Goal: Task Accomplishment & Management: Manage account settings

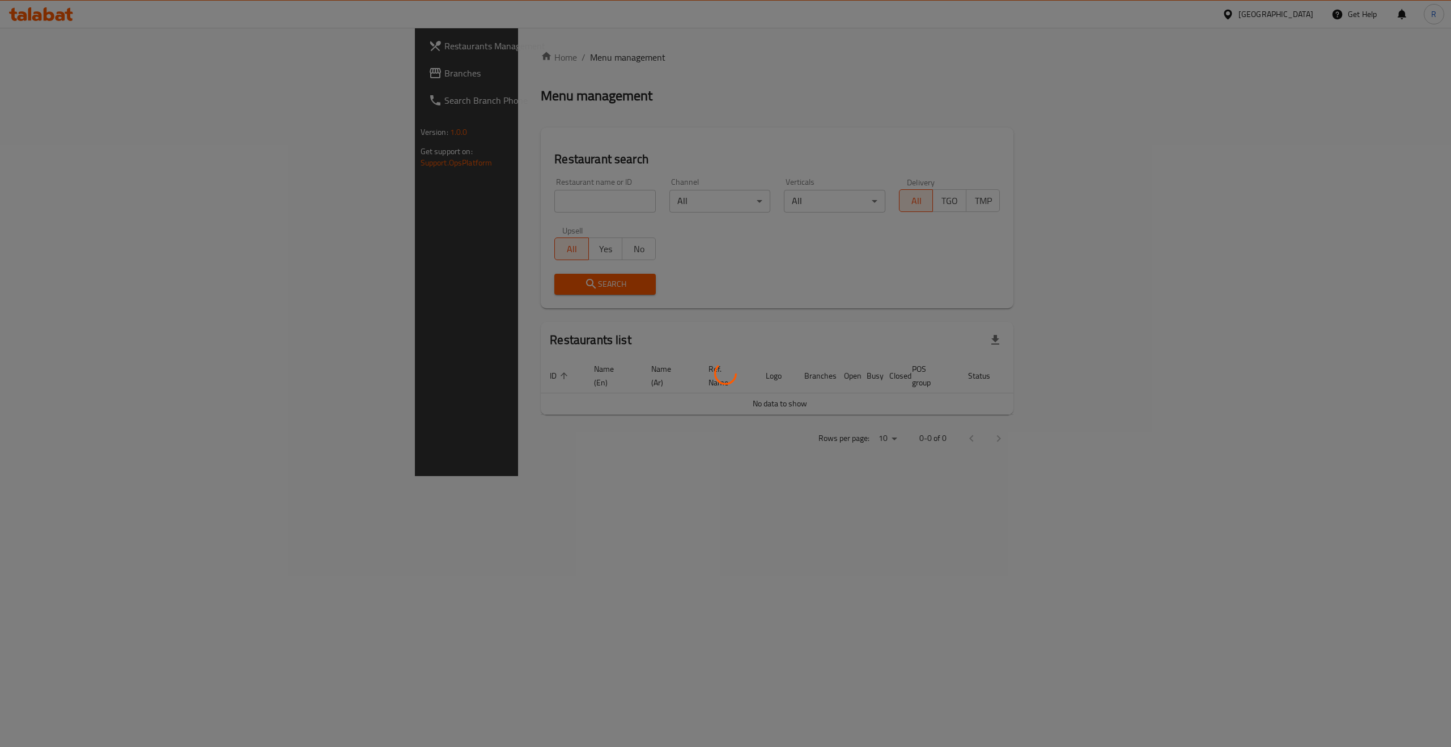
click at [1169, 66] on div at bounding box center [725, 373] width 1451 height 747
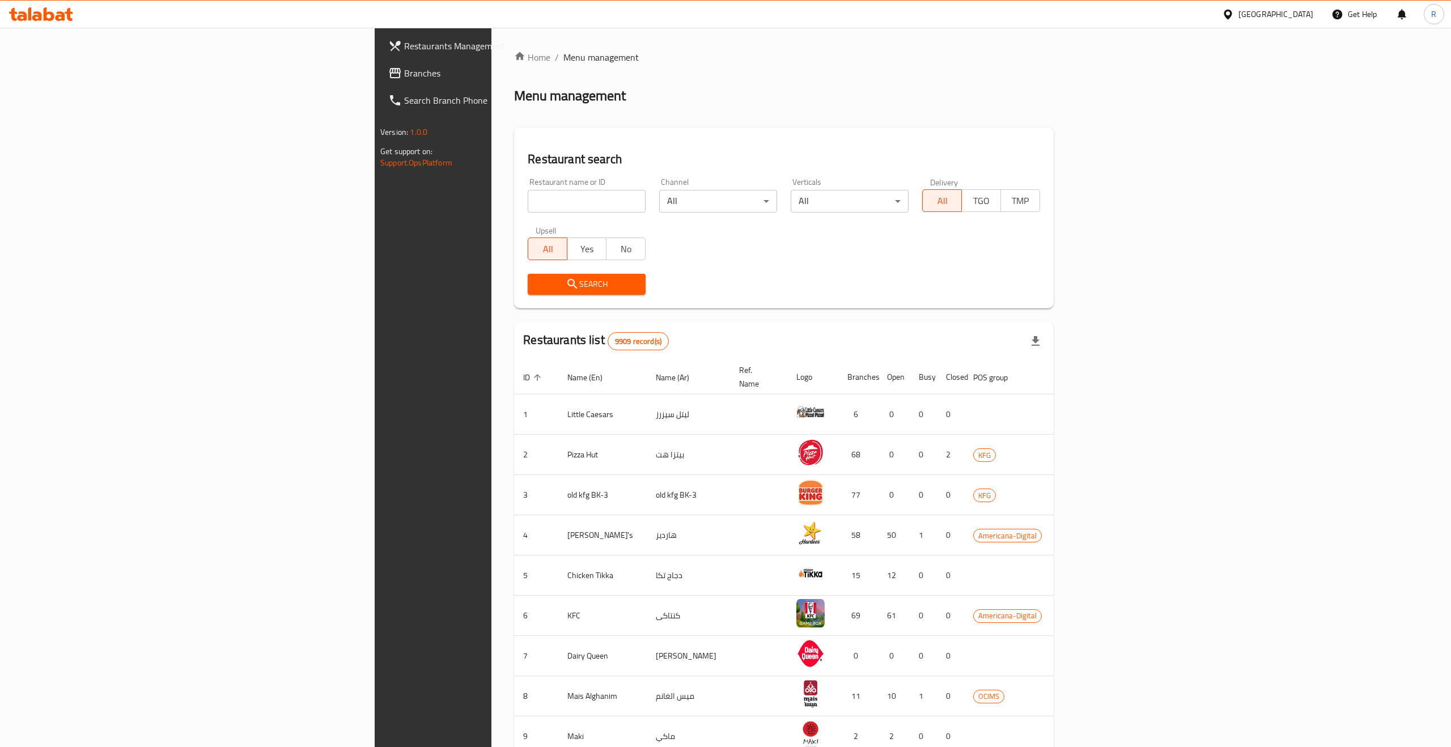
click at [1294, 18] on div "[GEOGRAPHIC_DATA]" at bounding box center [1275, 14] width 75 height 12
click at [1294, 15] on div "[GEOGRAPHIC_DATA]" at bounding box center [1275, 14] width 75 height 12
click at [1176, 269] on div "[GEOGRAPHIC_DATA]" at bounding box center [1190, 270] width 75 height 12
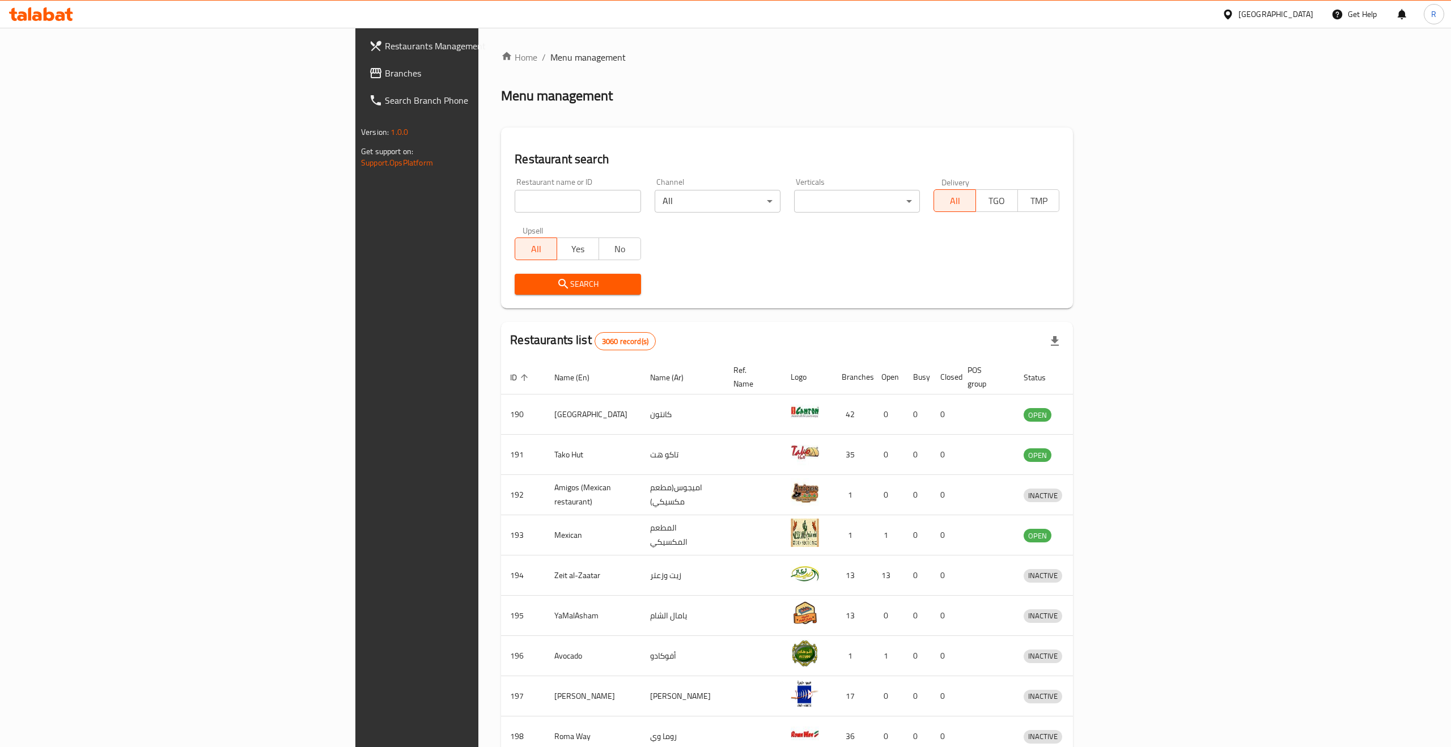
click at [515, 198] on input "search" at bounding box center [578, 201] width 126 height 23
paste input "Dabdooba, al Shahama"
click button "Search" at bounding box center [578, 284] width 126 height 21
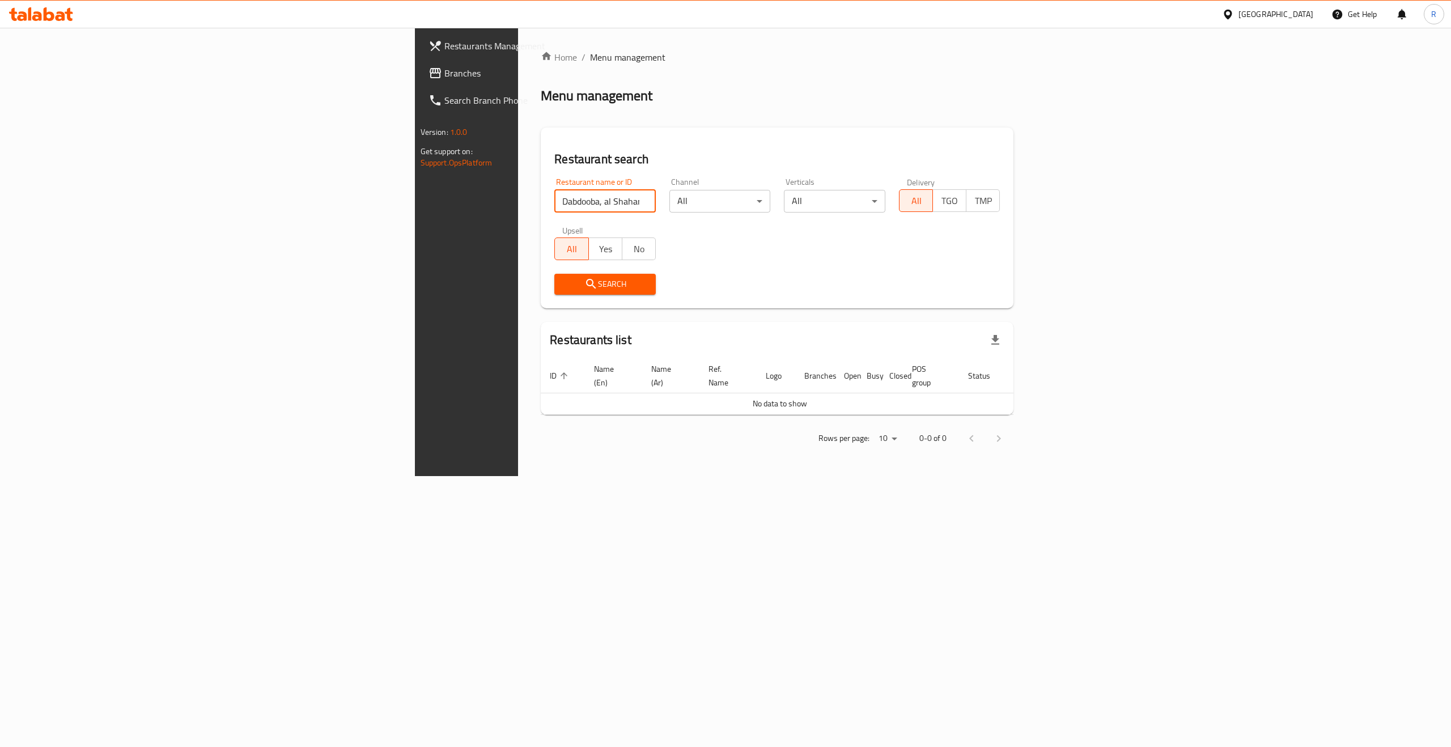
click at [627, 251] on span "No" at bounding box center [639, 249] width 24 height 16
click at [554, 197] on input "Dabdooba, al Shahama" at bounding box center [604, 201] width 101 height 23
drag, startPoint x: 452, startPoint y: 202, endPoint x: 326, endPoint y: 201, distance: 125.8
click at [554, 201] on input "Dabdooba, al Shahama" at bounding box center [604, 201] width 101 height 23
type input "Dabdooba"
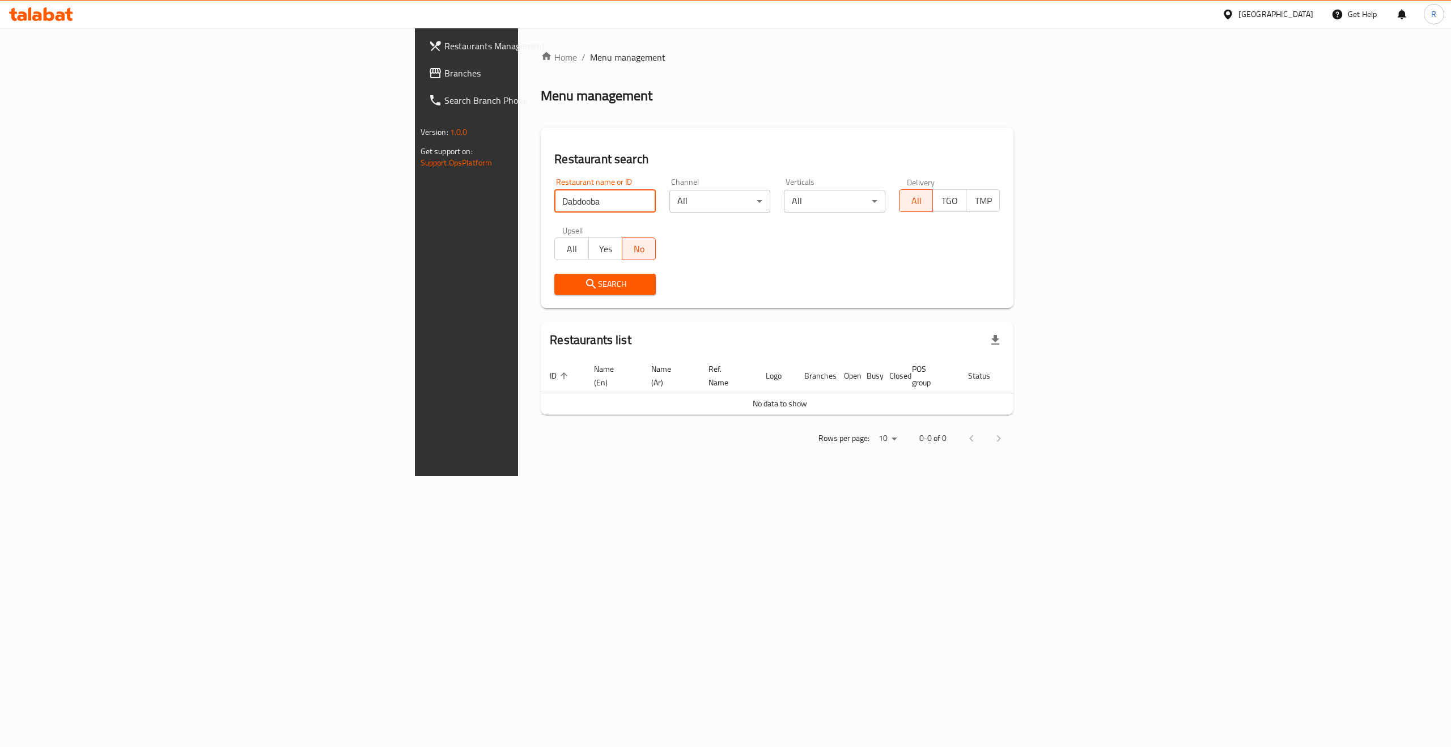
click button "Search" at bounding box center [604, 284] width 101 height 21
click at [632, 262] on div "Restaurant name or ID Dabdooba Restaurant name or ID Channel All ​ Verticals Al…" at bounding box center [776, 236] width 459 height 130
click at [563, 291] on span "Search" at bounding box center [604, 284] width 83 height 14
click at [1299, 11] on div "[GEOGRAPHIC_DATA]" at bounding box center [1275, 14] width 75 height 12
click at [1179, 300] on div "[GEOGRAPHIC_DATA]" at bounding box center [1190, 297] width 75 height 12
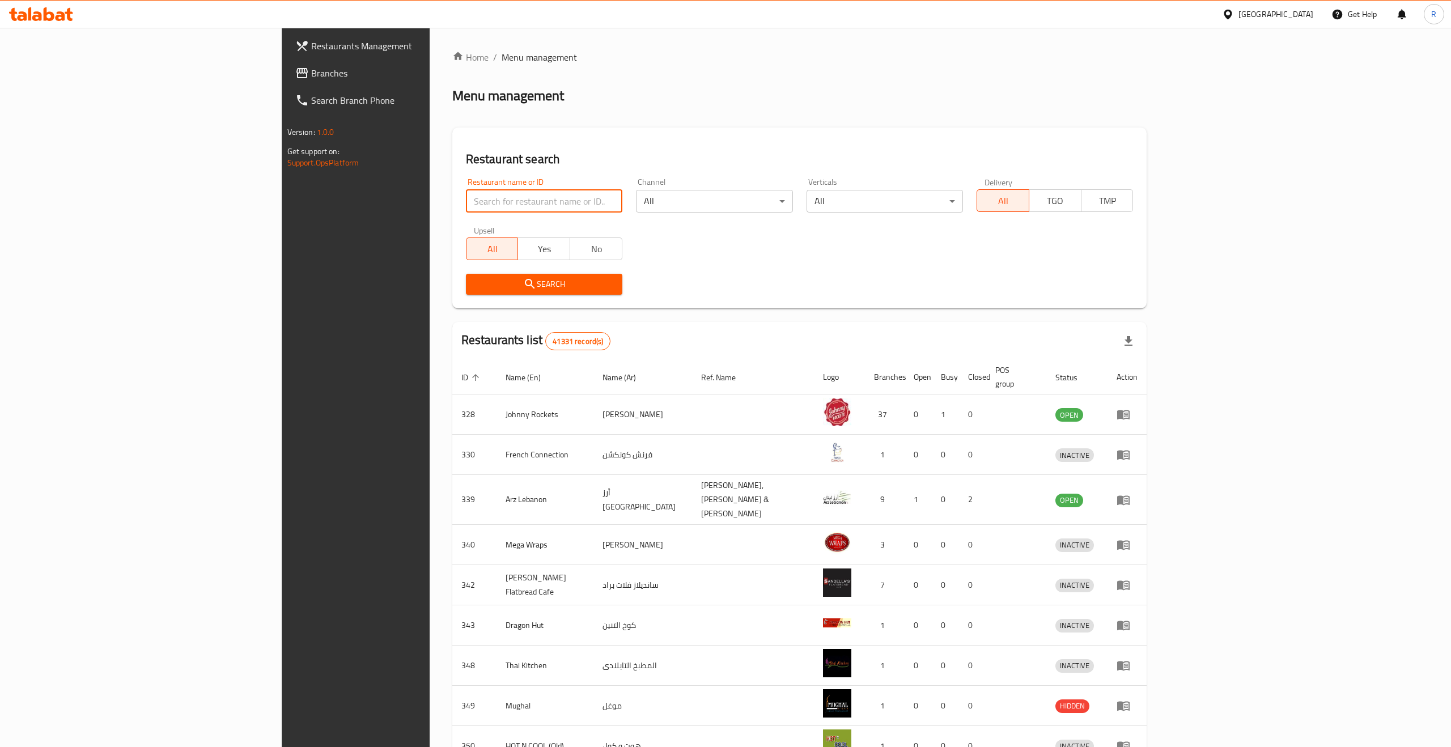
click at [466, 199] on input "search" at bounding box center [544, 201] width 156 height 23
paste input "Dabdooba, al Shahama"
click button "Search" at bounding box center [544, 284] width 156 height 21
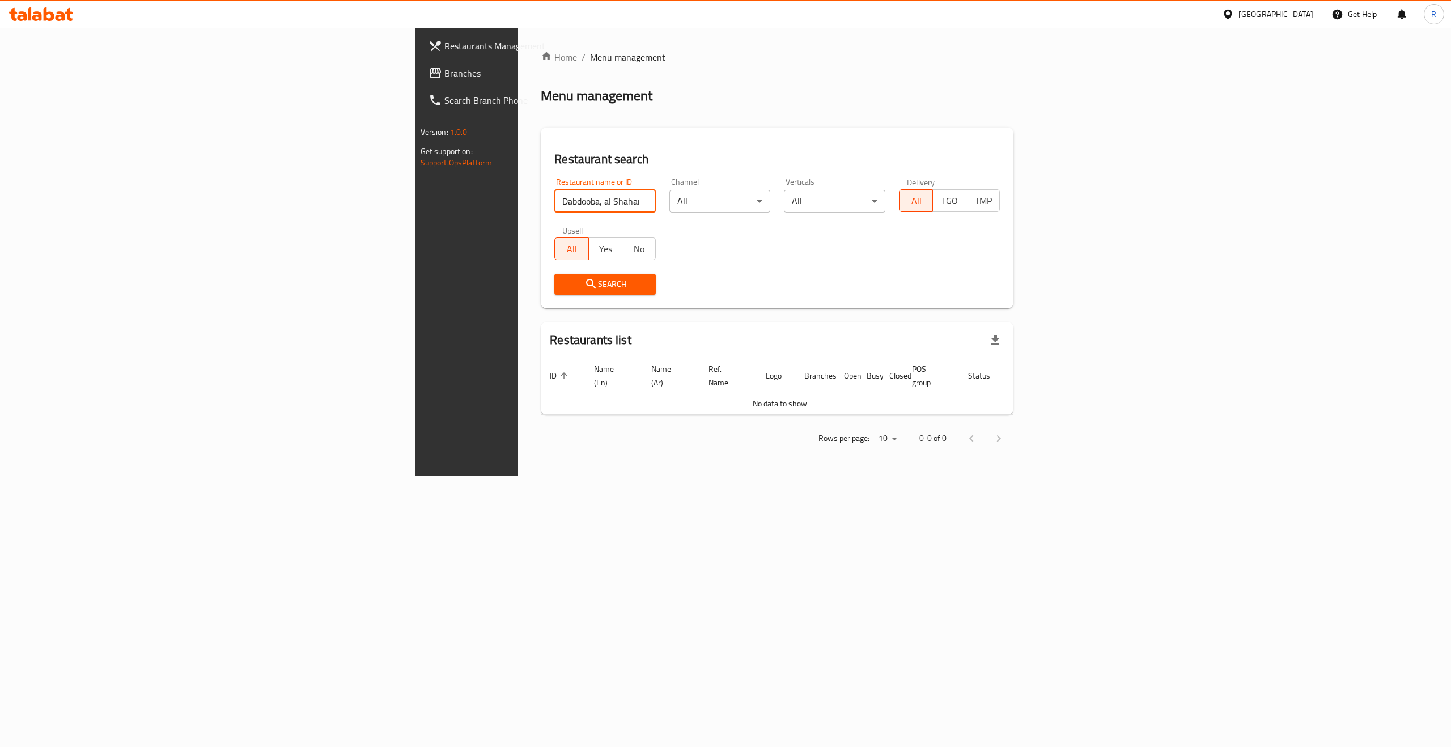
drag, startPoint x: 329, startPoint y: 199, endPoint x: 481, endPoint y: 206, distance: 152.6
click at [554, 206] on input "Dabdooba, al Shahama" at bounding box center [604, 201] width 101 height 23
click button "Search" at bounding box center [604, 284] width 101 height 21
type input "Dabdooba"
click button "Search" at bounding box center [604, 284] width 101 height 21
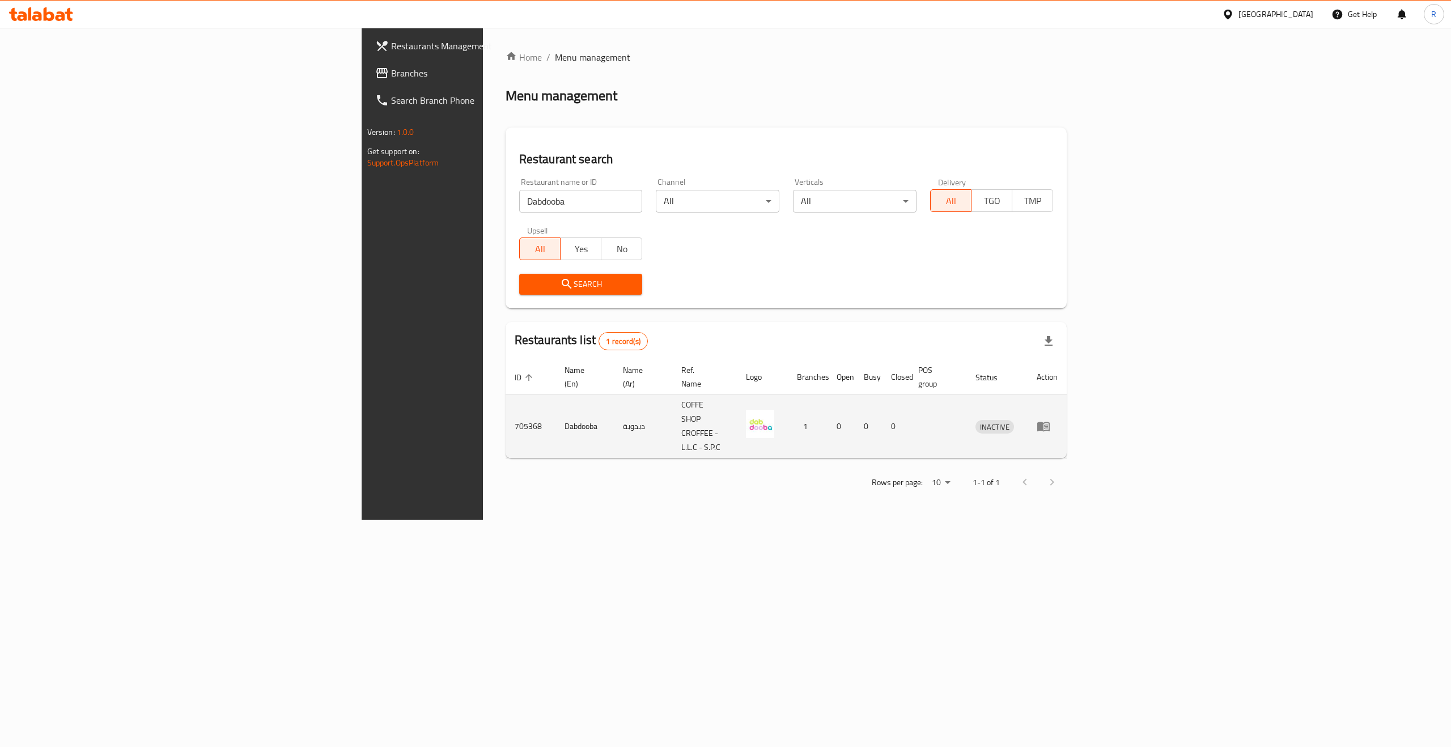
click at [774, 410] on img "enhanced table" at bounding box center [760, 424] width 28 height 28
click at [1050, 422] on icon "enhanced table" at bounding box center [1043, 427] width 12 height 10
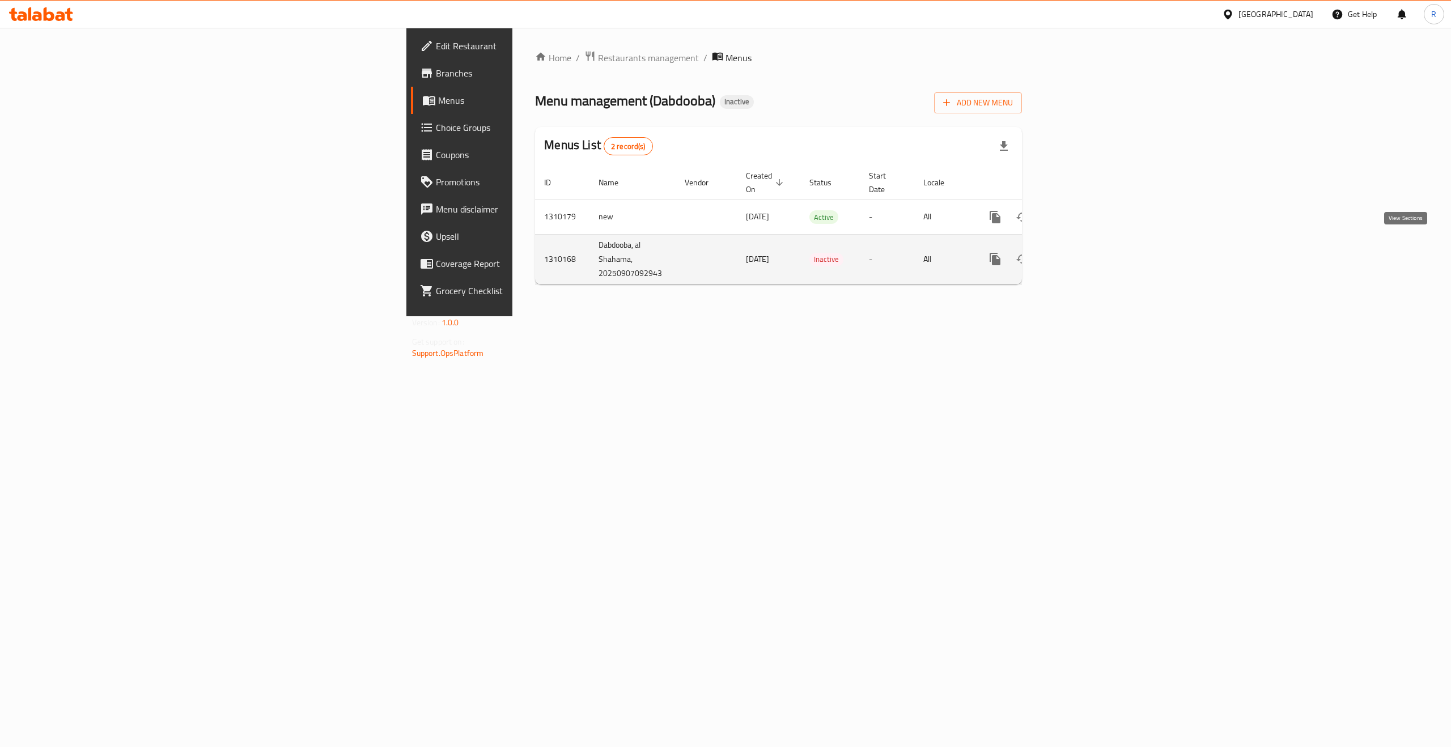
click at [1084, 252] on icon "enhanced table" at bounding box center [1077, 259] width 14 height 14
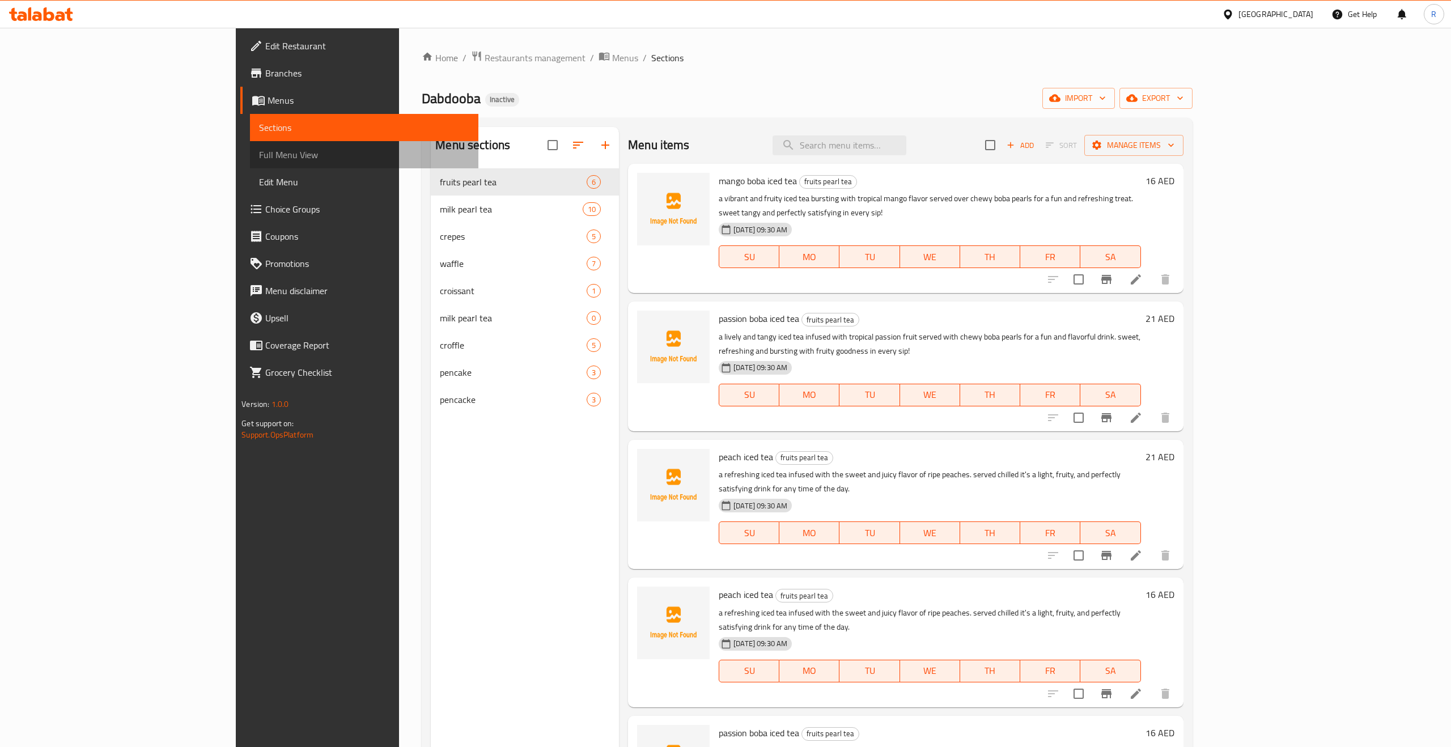
click at [259, 159] on span "Full Menu View" at bounding box center [364, 155] width 210 height 14
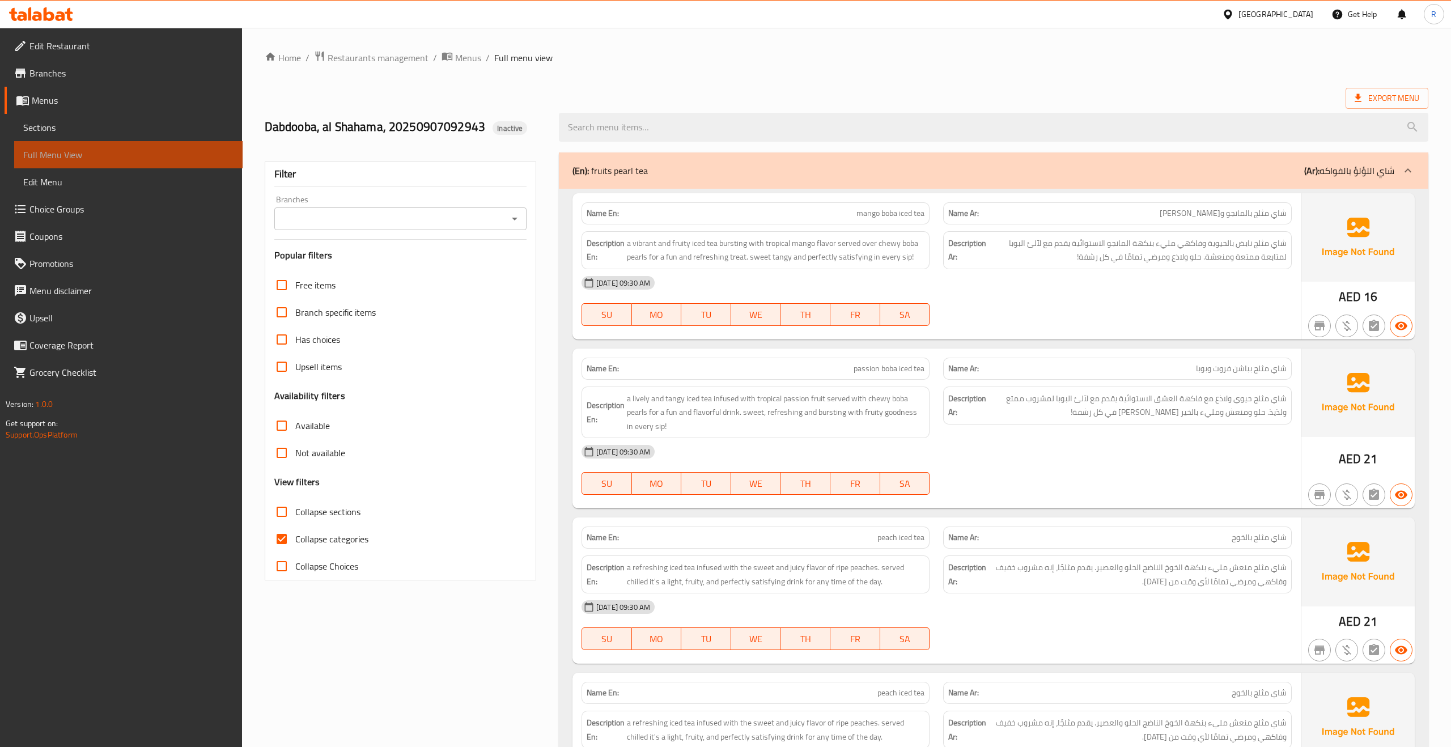
click at [46, 153] on span "Full Menu View" at bounding box center [128, 155] width 210 height 14
click at [457, 55] on span "Menus" at bounding box center [468, 58] width 26 height 14
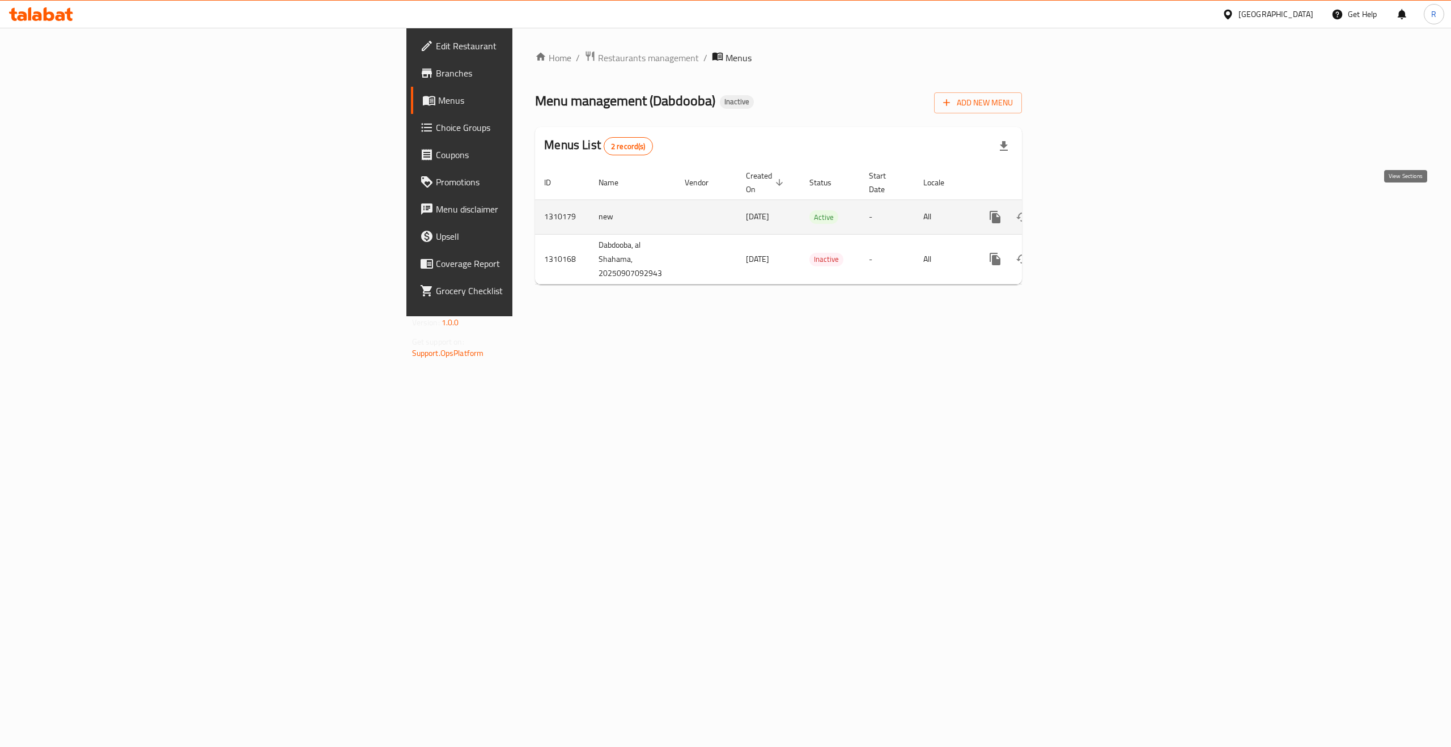
click at [1084, 210] on icon "enhanced table" at bounding box center [1077, 217] width 14 height 14
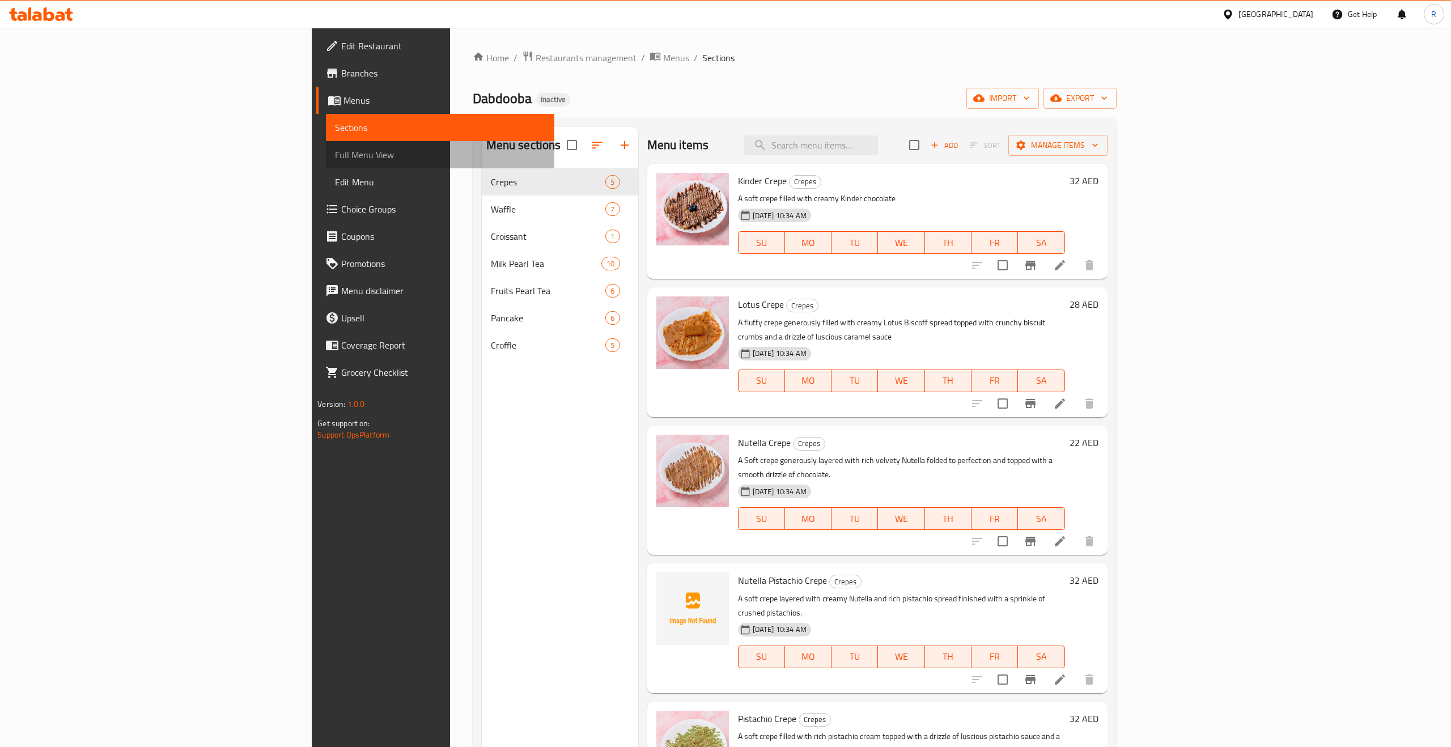
click at [335, 160] on span "Full Menu View" at bounding box center [440, 155] width 210 height 14
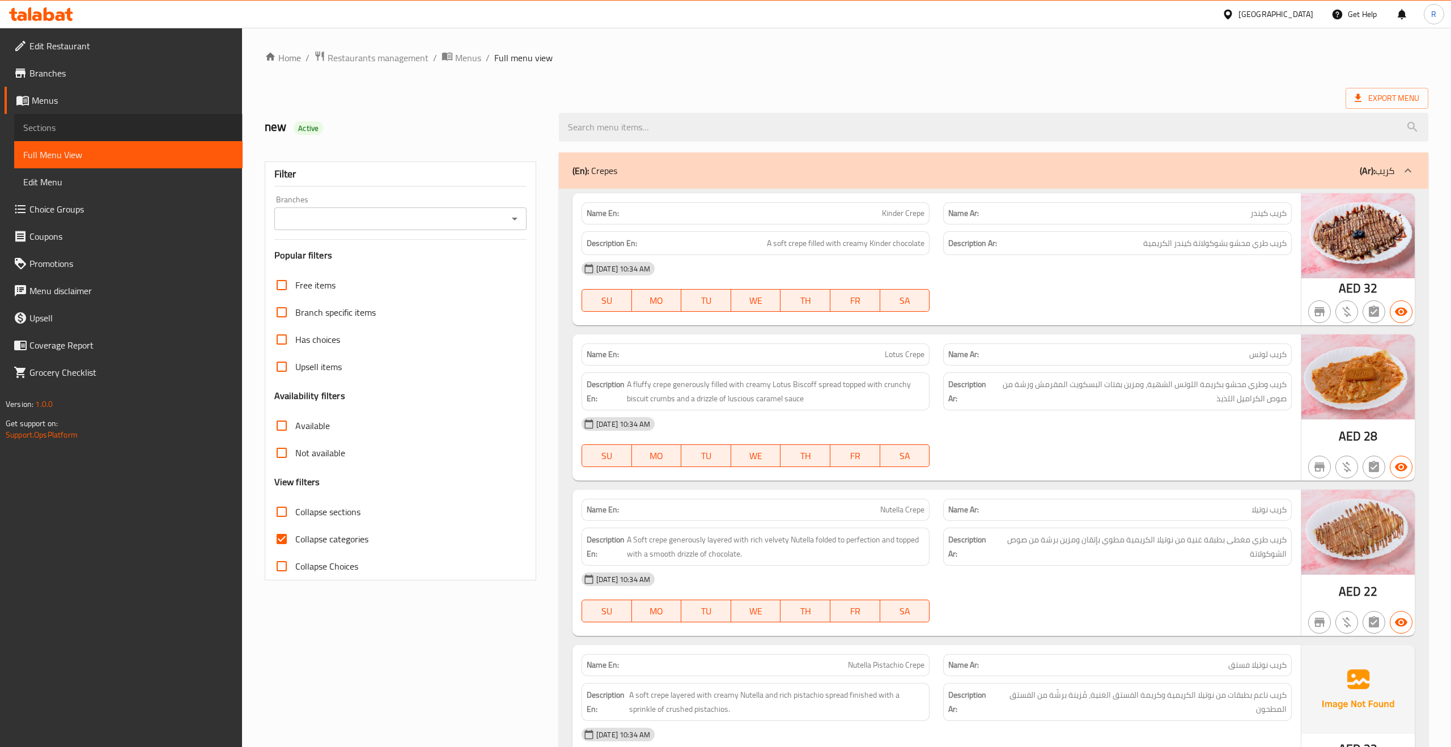
click at [54, 137] on link "Sections" at bounding box center [128, 127] width 228 height 27
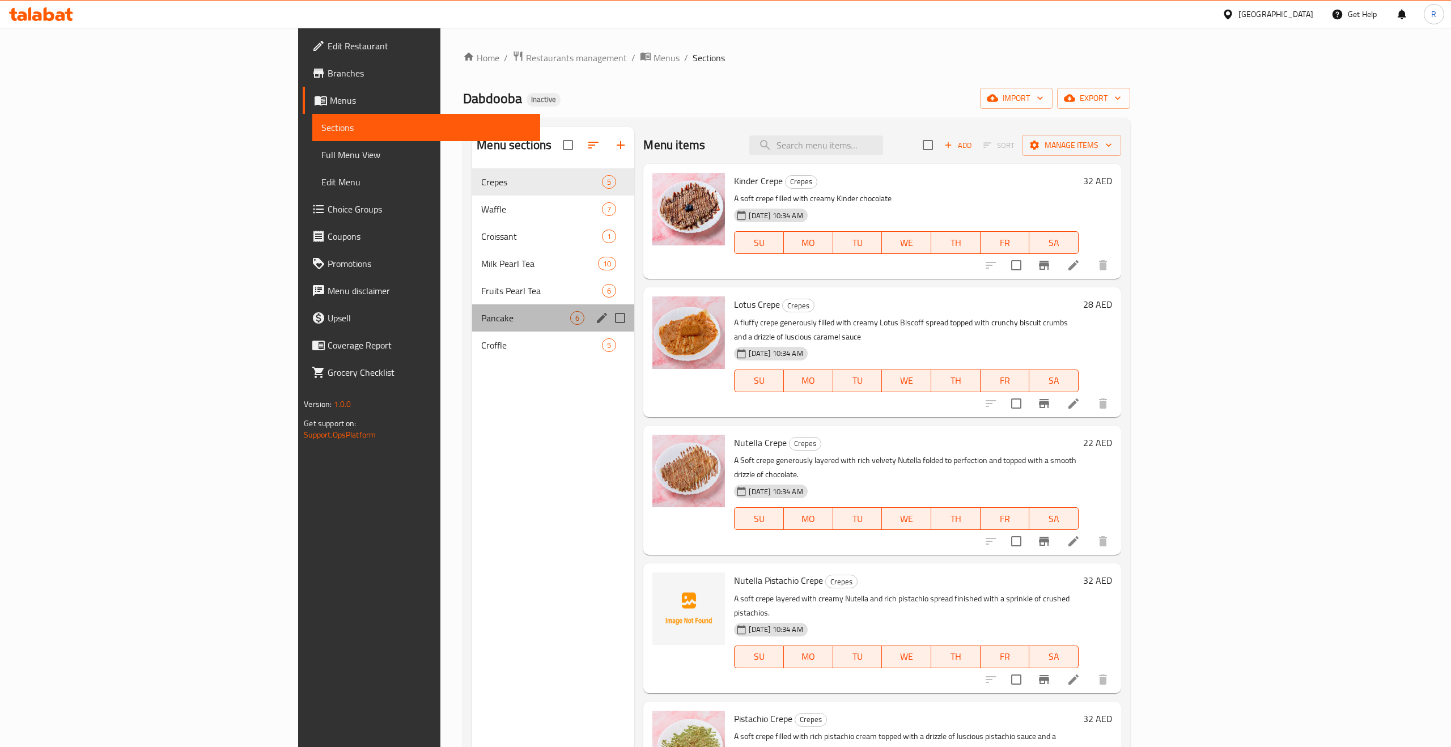
click at [472, 328] on div "Pancake 6" at bounding box center [553, 317] width 162 height 27
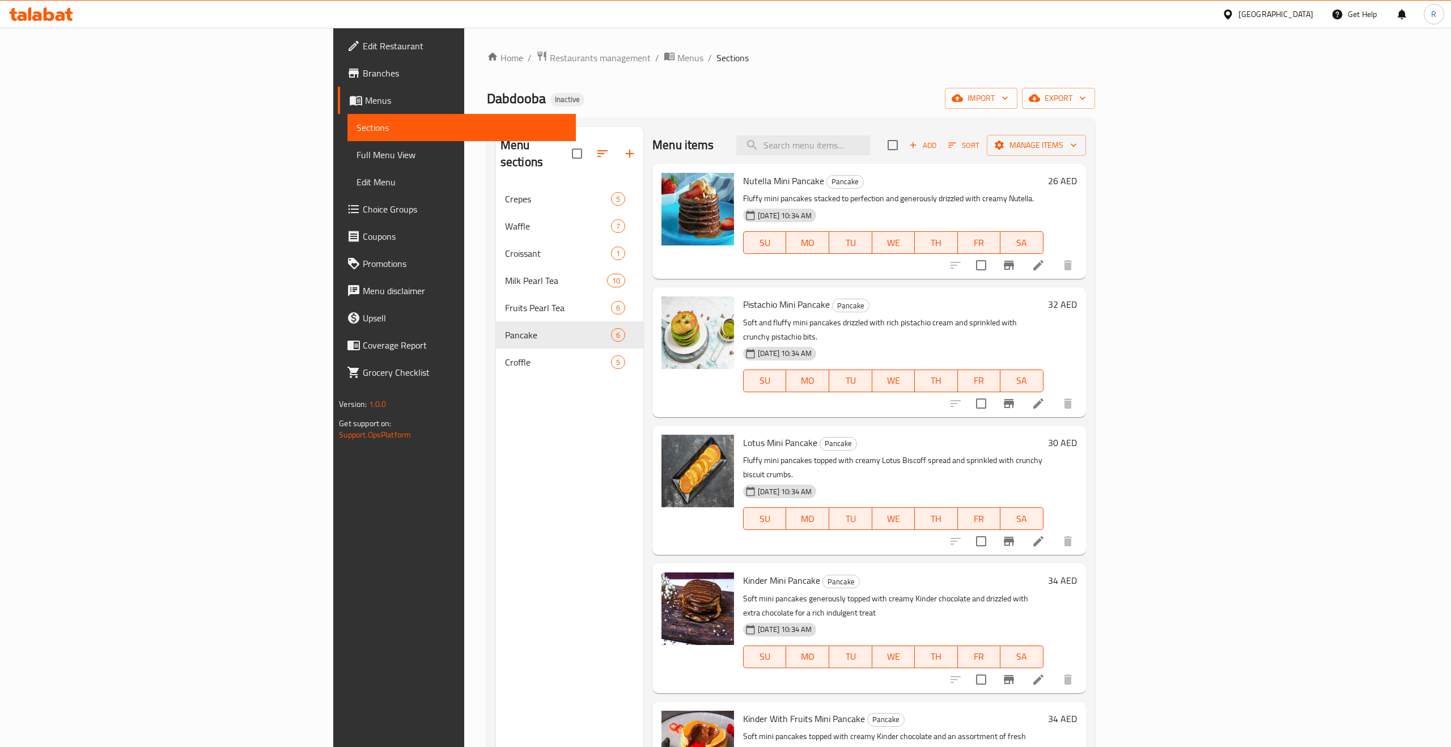
click at [505, 274] on span "Milk Pearl Tea" at bounding box center [556, 281] width 102 height 14
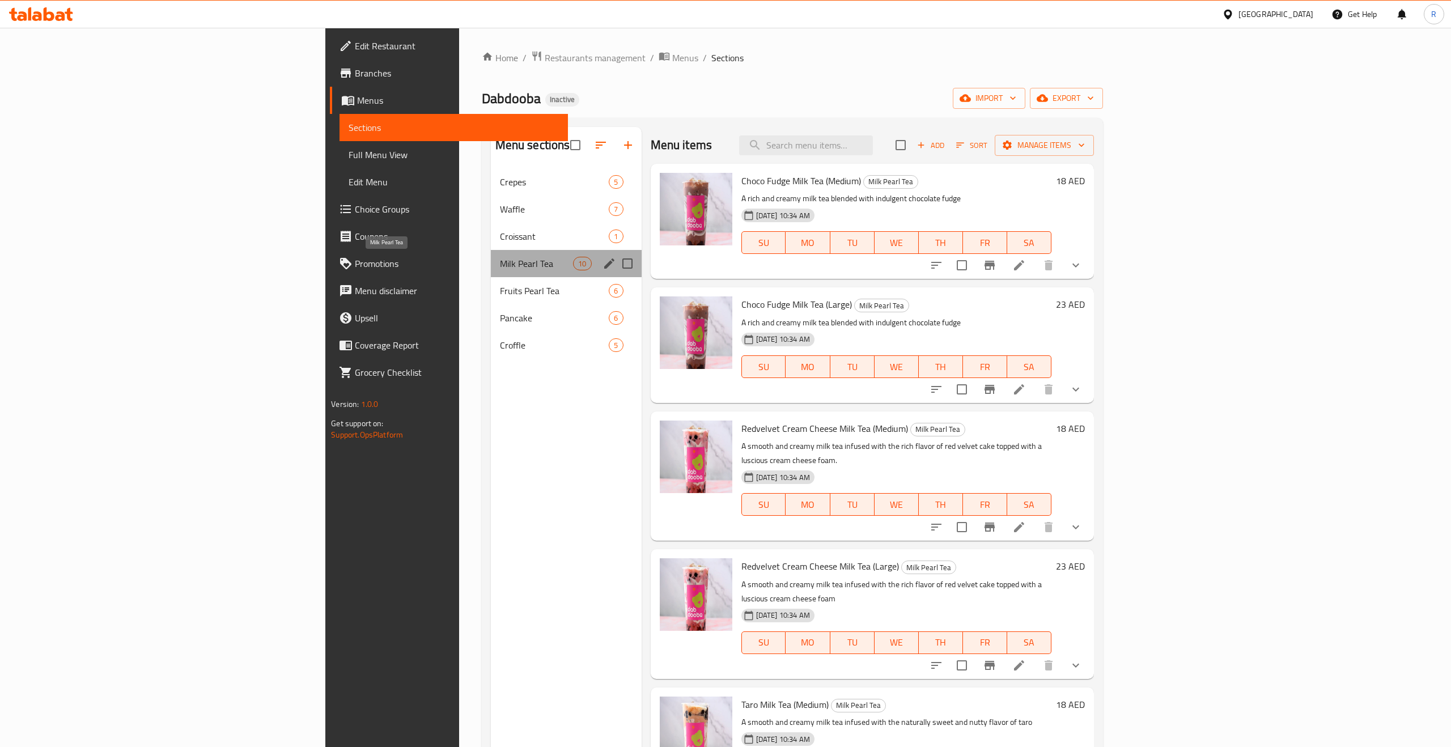
click at [500, 258] on span "Milk Pearl Tea" at bounding box center [537, 264] width 74 height 14
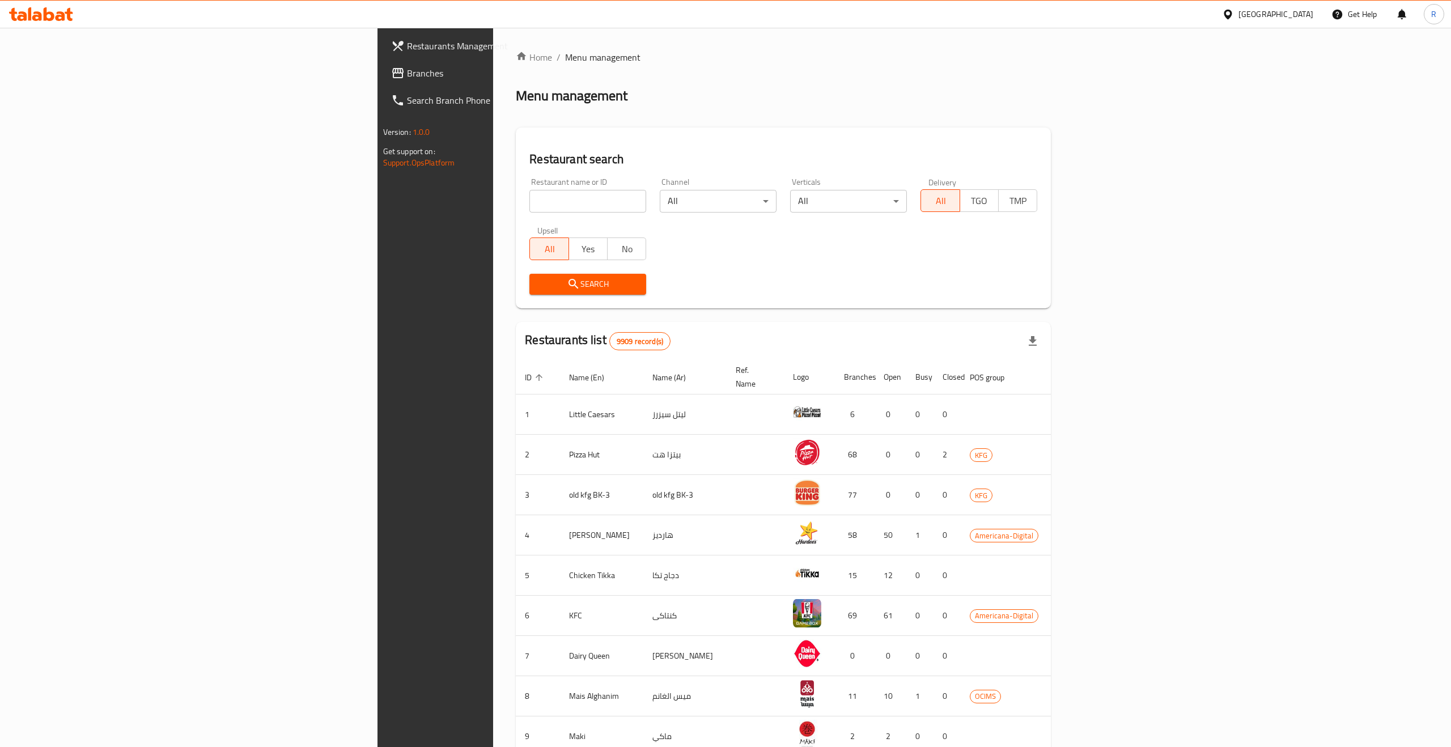
click at [1296, 5] on div "[GEOGRAPHIC_DATA]" at bounding box center [1267, 14] width 109 height 27
click at [1298, 21] on div "[GEOGRAPHIC_DATA]" at bounding box center [1267, 14] width 109 height 27
click at [1234, 10] on icon at bounding box center [1228, 15] width 12 height 12
click at [1177, 291] on div "[GEOGRAPHIC_DATA]" at bounding box center [1190, 297] width 75 height 12
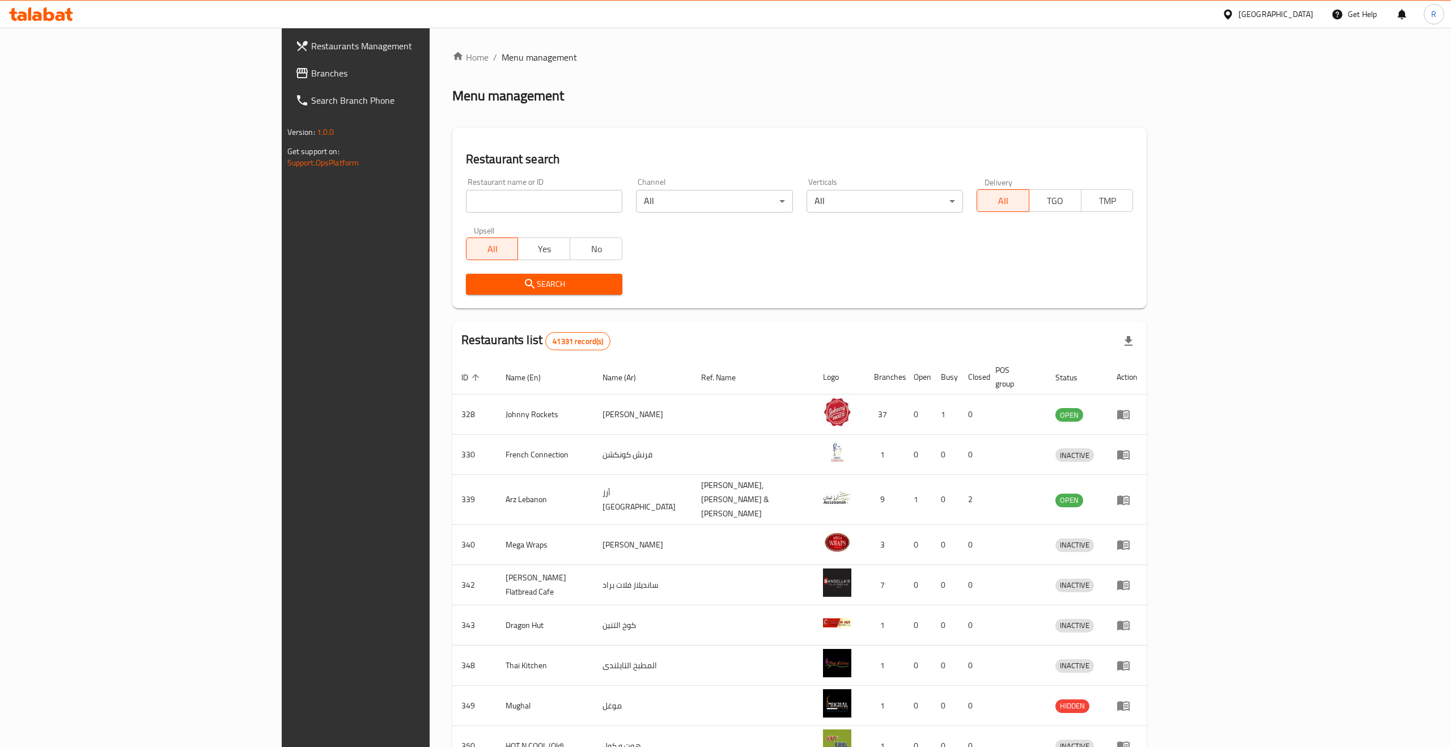
click at [466, 190] on input "search" at bounding box center [544, 201] width 156 height 23
paste input "Dabdooba, al Shahama"
drag, startPoint x: 380, startPoint y: 198, endPoint x: 322, endPoint y: 197, distance: 58.4
click at [466, 197] on input "Dabdooba, al Shahama" at bounding box center [544, 201] width 156 height 23
type input "Dabdooba"
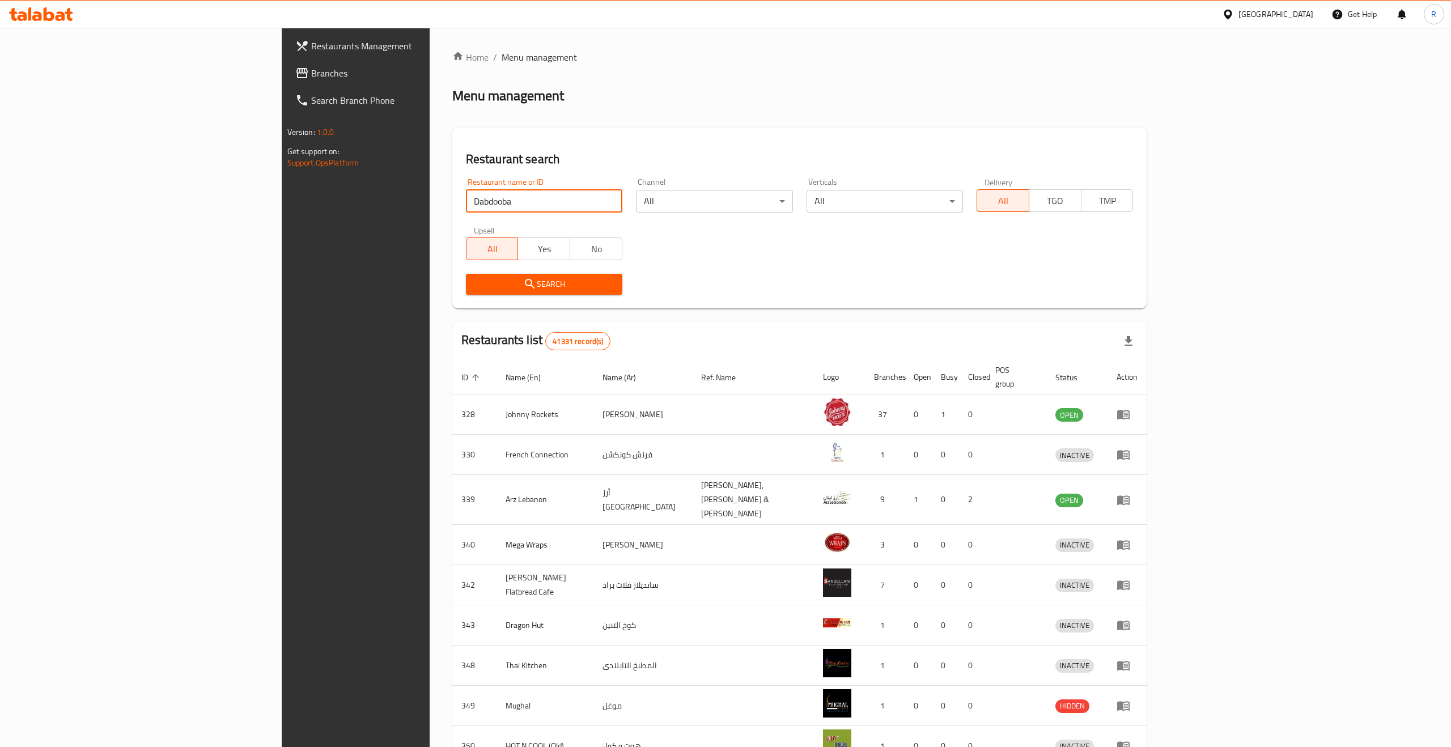
click button "Search" at bounding box center [544, 284] width 156 height 21
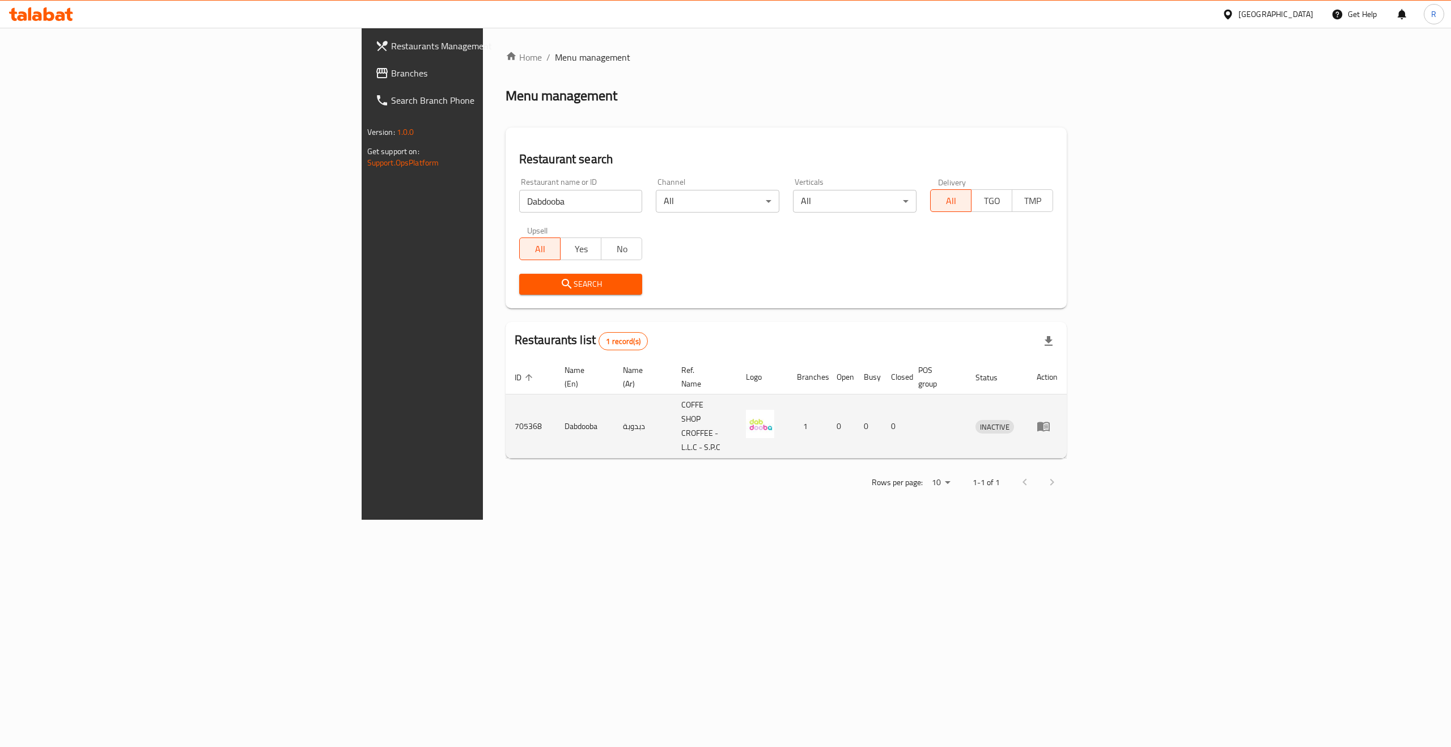
click at [1067, 400] on td "enhanced table" at bounding box center [1047, 426] width 39 height 64
click at [1050, 422] on icon "enhanced table" at bounding box center [1043, 427] width 12 height 10
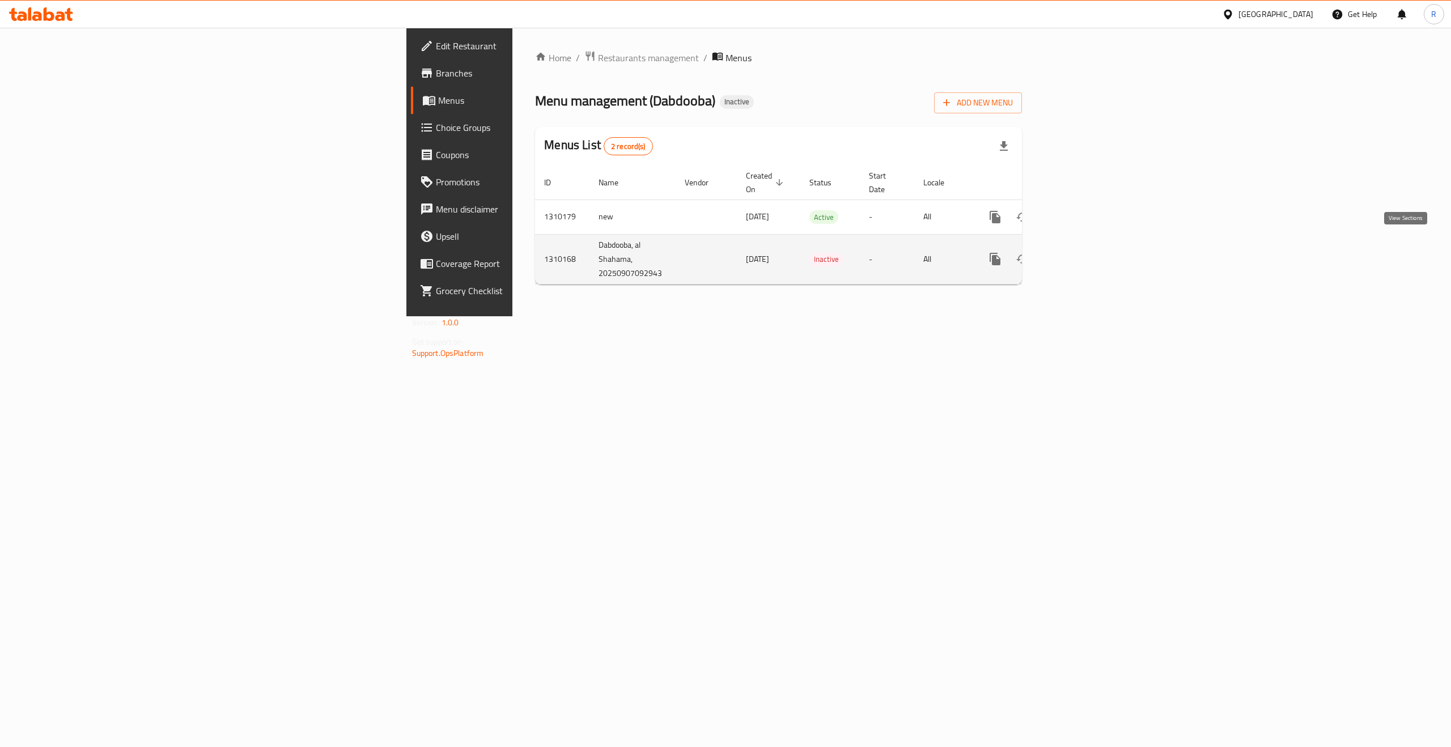
click at [1084, 252] on icon "enhanced table" at bounding box center [1077, 259] width 14 height 14
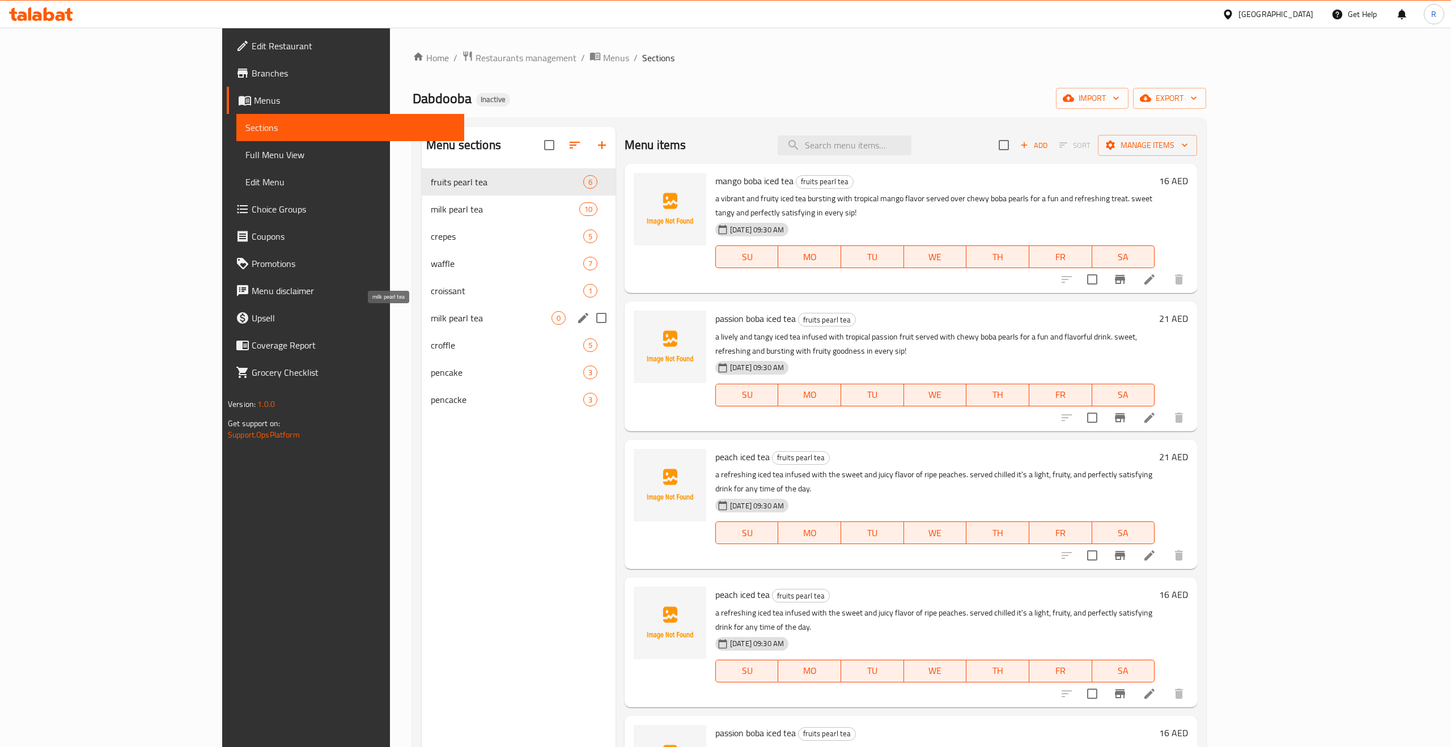
click at [431, 315] on span "milk pearl tea" at bounding box center [491, 318] width 121 height 14
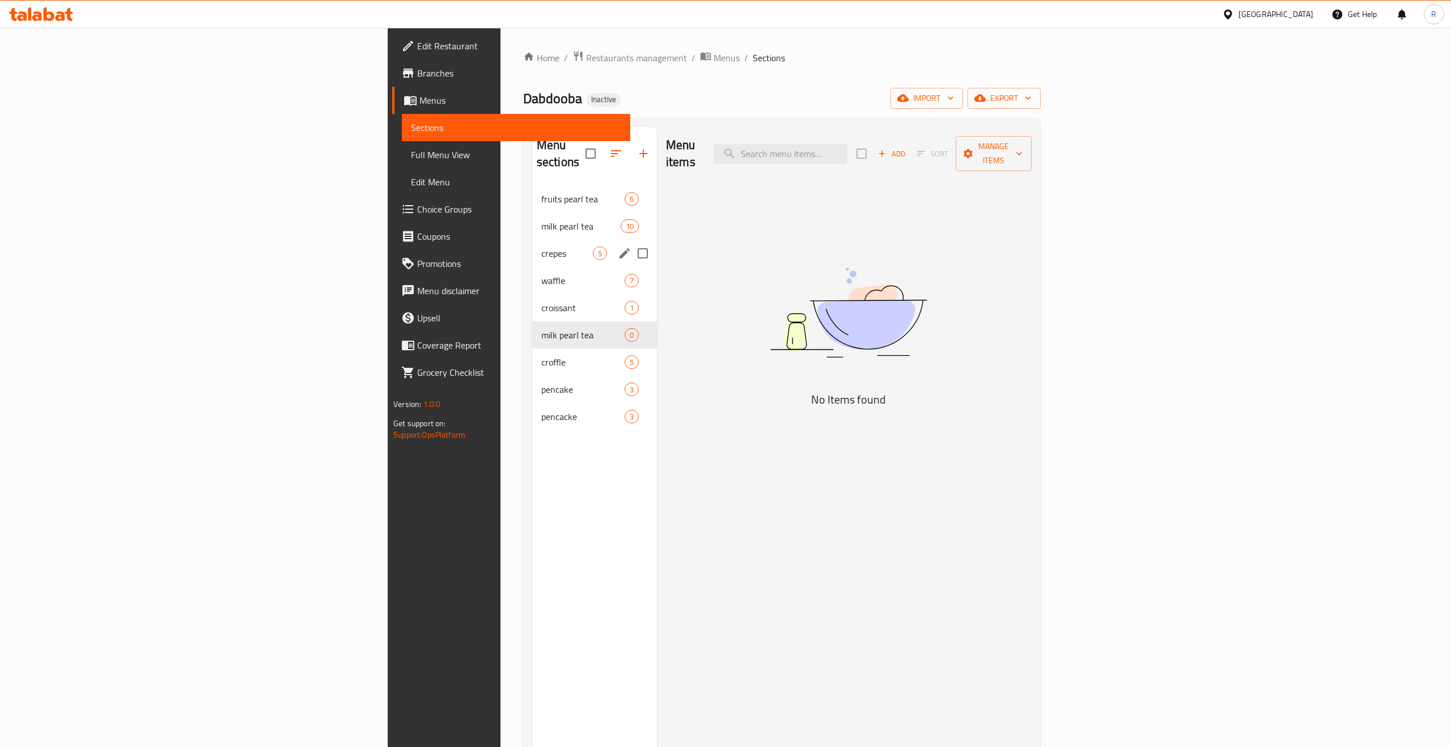
scroll to position [1, 0]
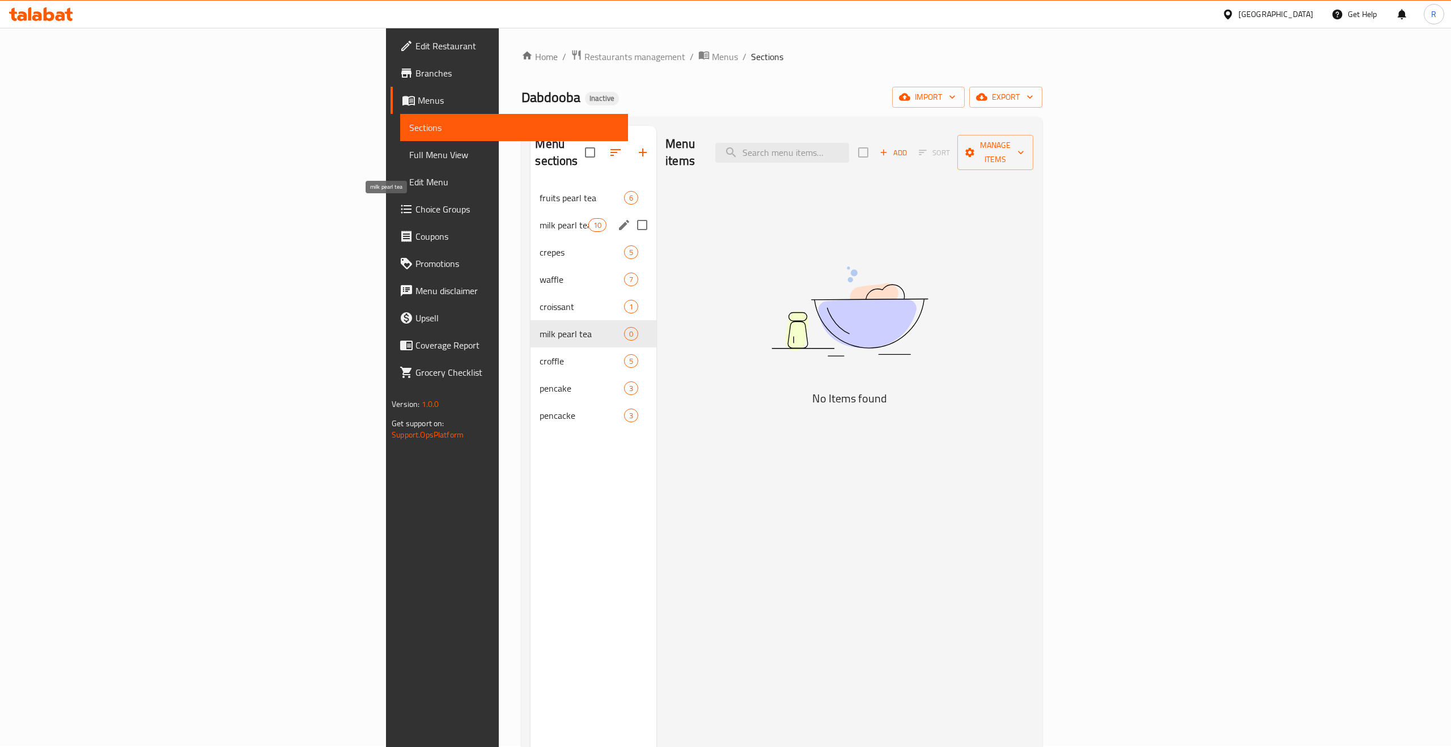
click at [540, 218] on span "milk pearl tea" at bounding box center [564, 225] width 48 height 14
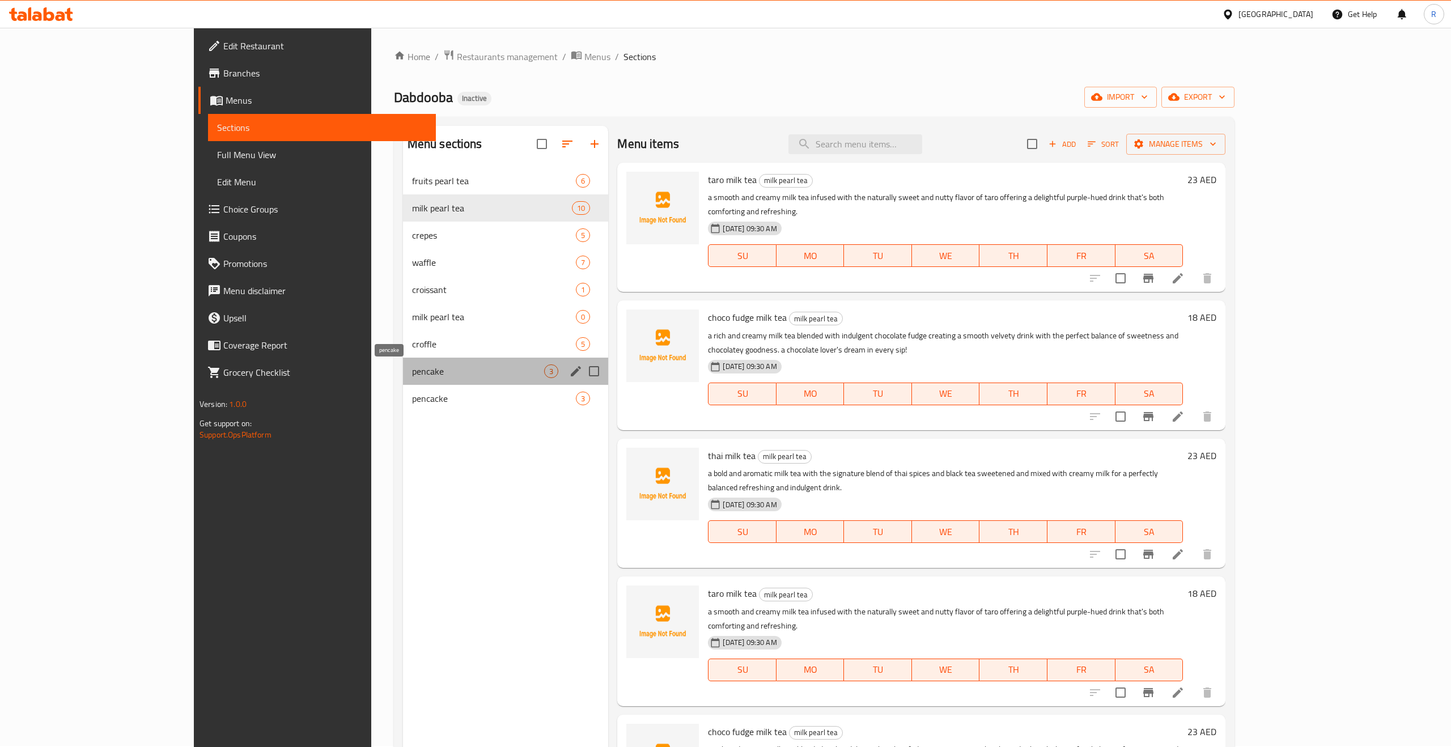
click at [412, 373] on span "pencake" at bounding box center [478, 371] width 133 height 14
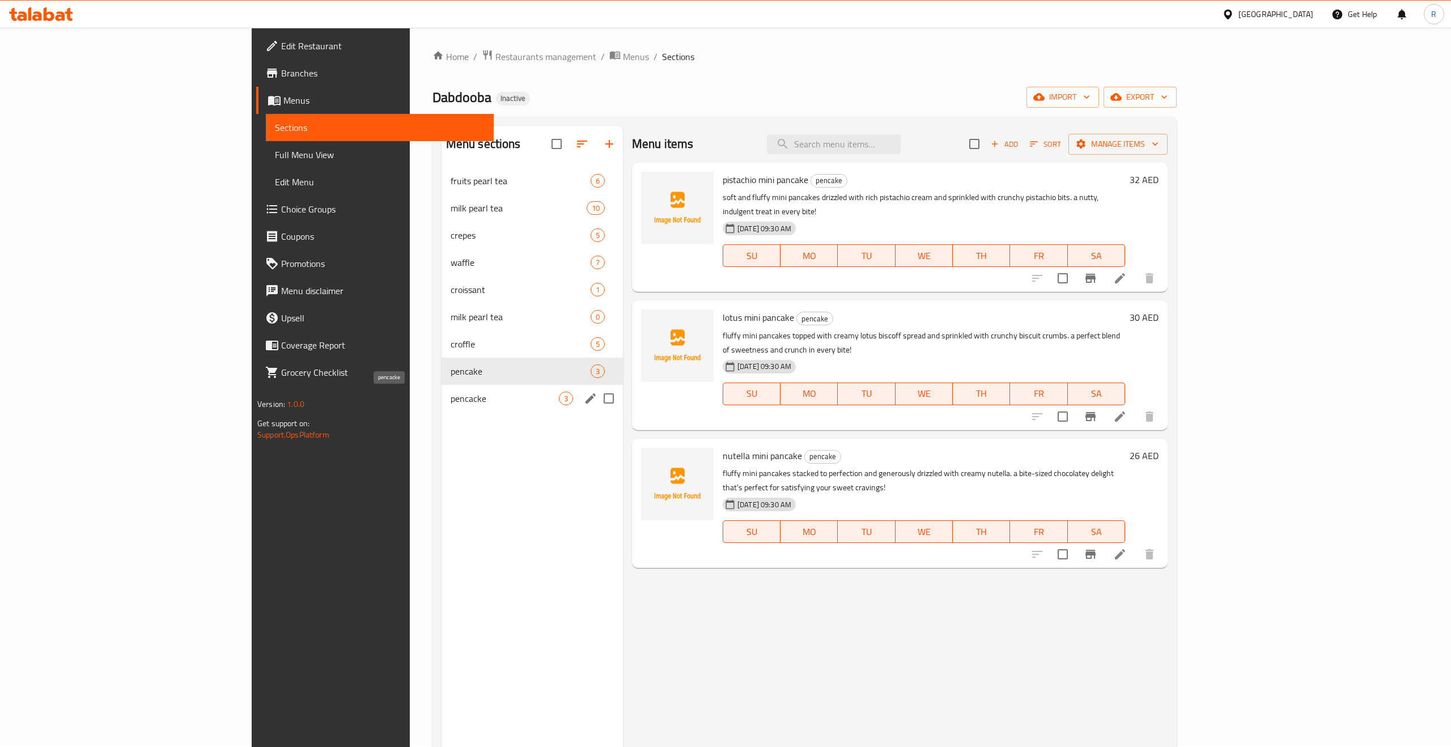
click at [451, 396] on span "pencacke" at bounding box center [505, 399] width 108 height 14
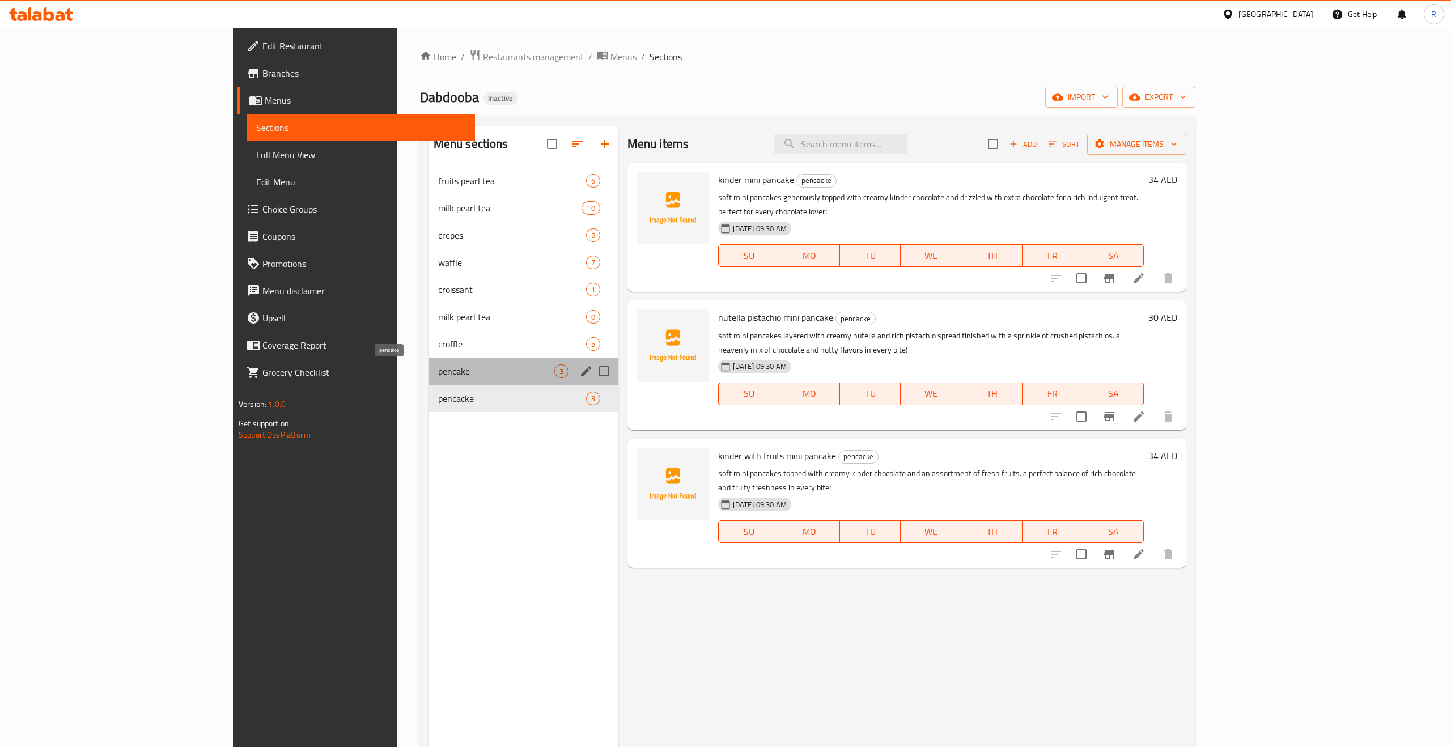
click at [438, 375] on span "pencake" at bounding box center [496, 371] width 116 height 14
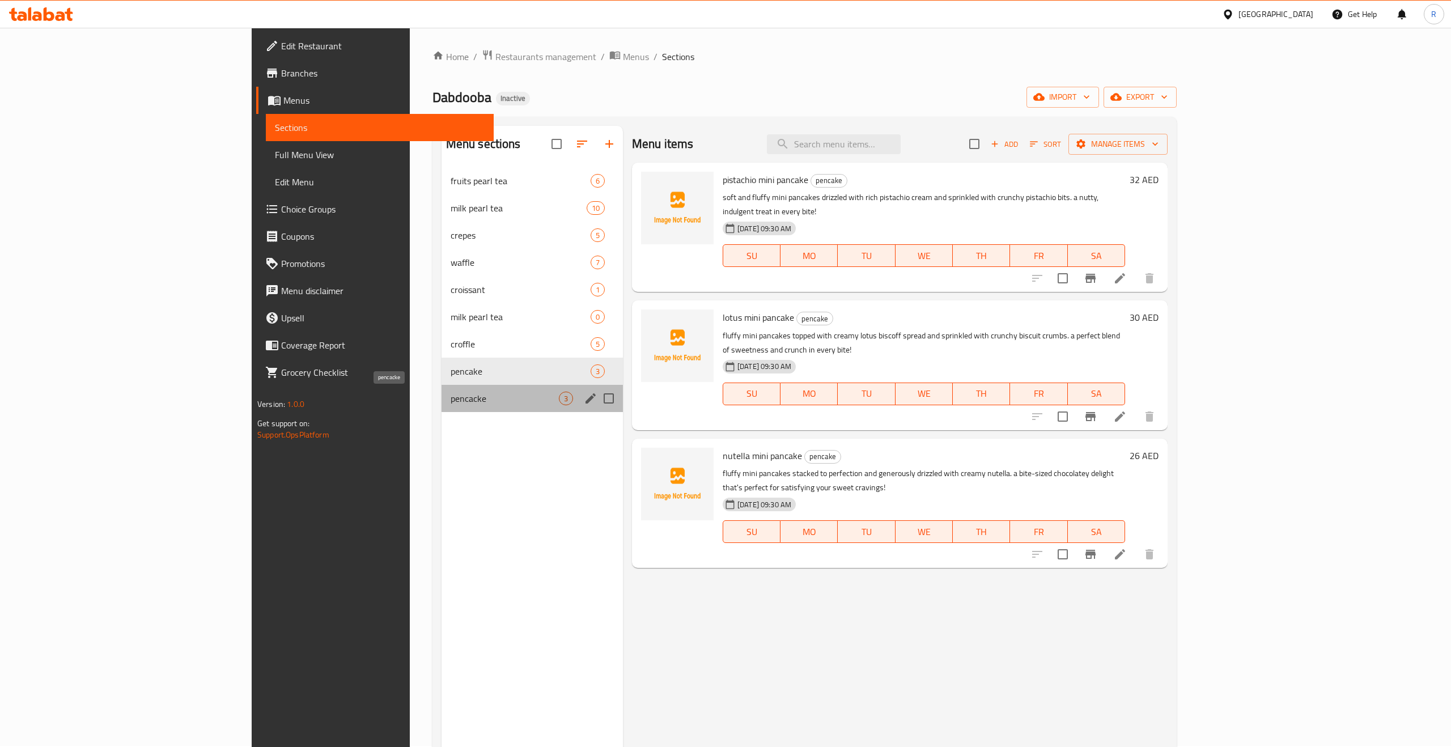
click at [451, 402] on span "pencacke" at bounding box center [505, 399] width 108 height 14
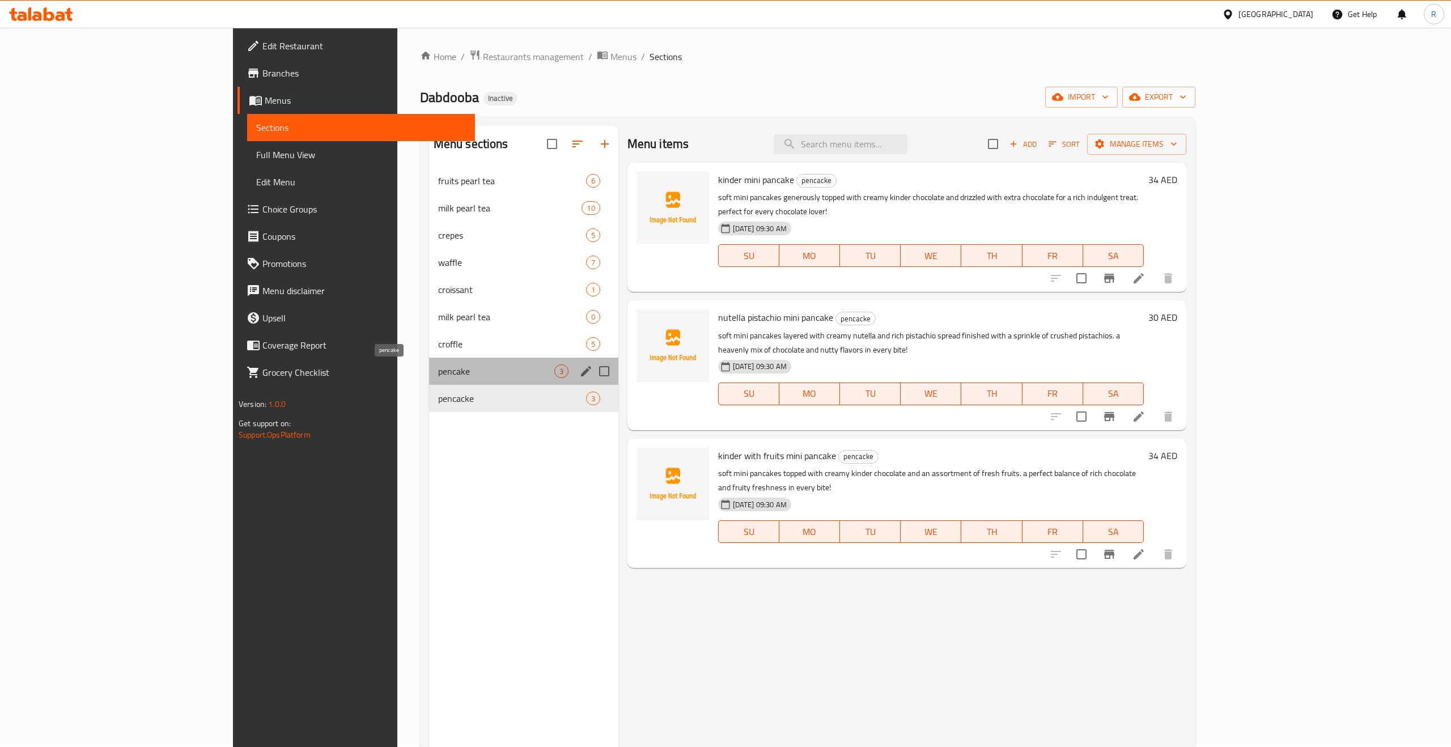
click at [438, 377] on span "pencake" at bounding box center [496, 371] width 116 height 14
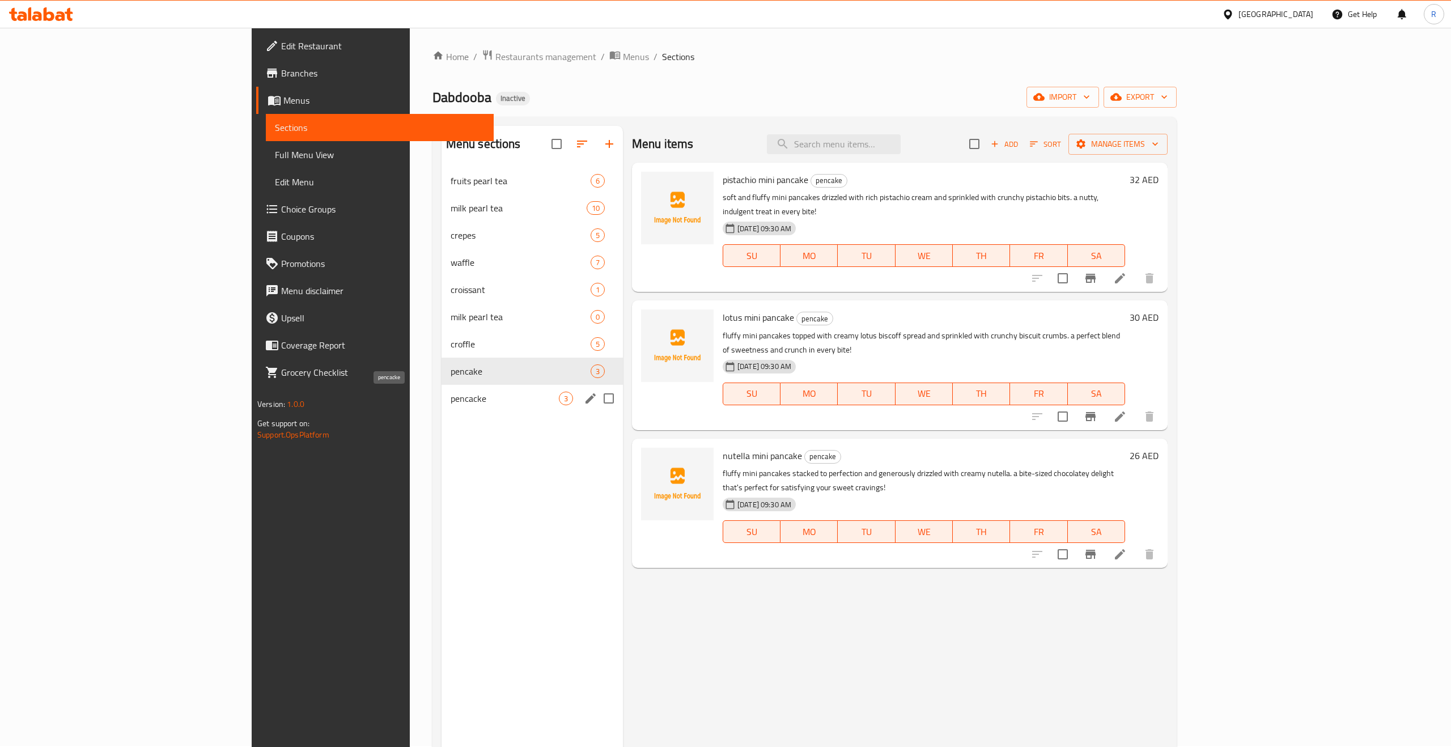
click at [451, 399] on span "pencacke" at bounding box center [505, 399] width 108 height 14
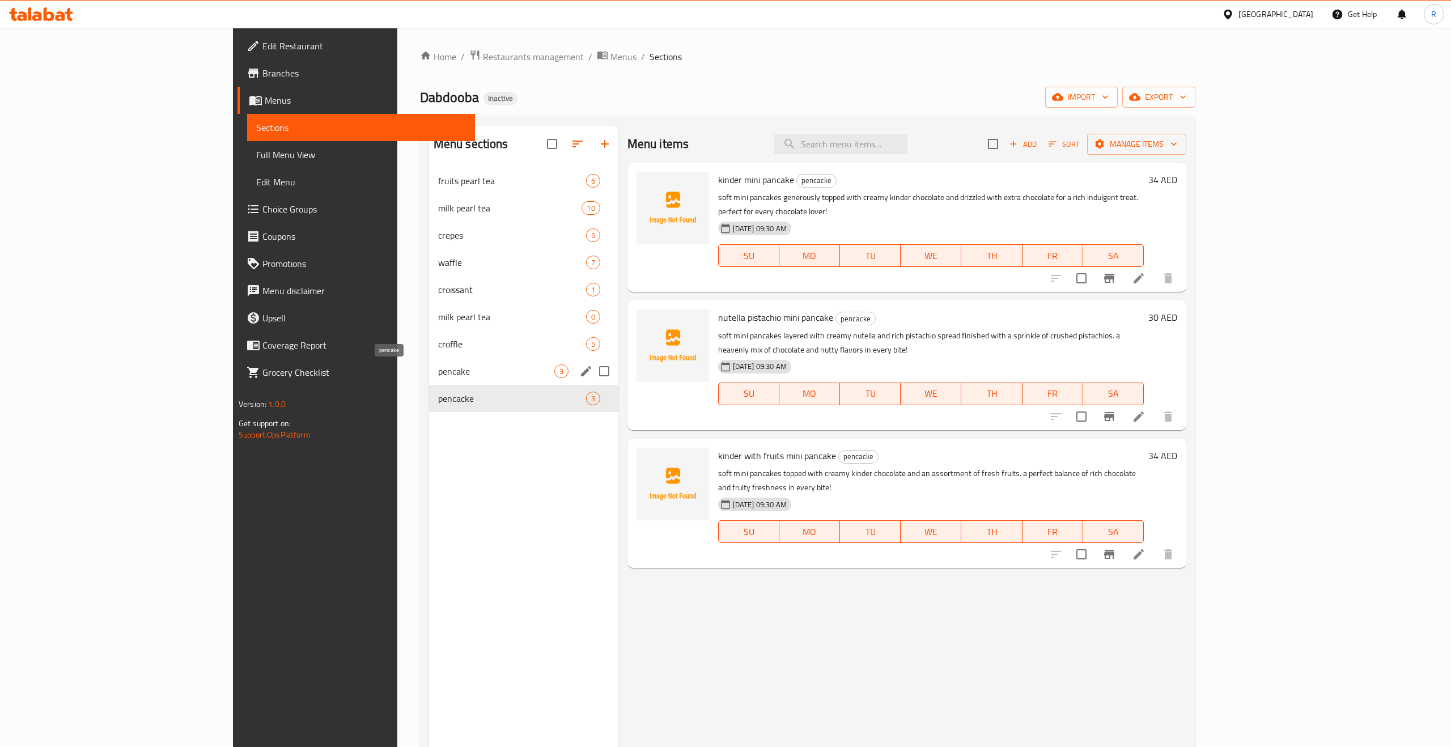
click at [438, 375] on span "pencake" at bounding box center [496, 371] width 116 height 14
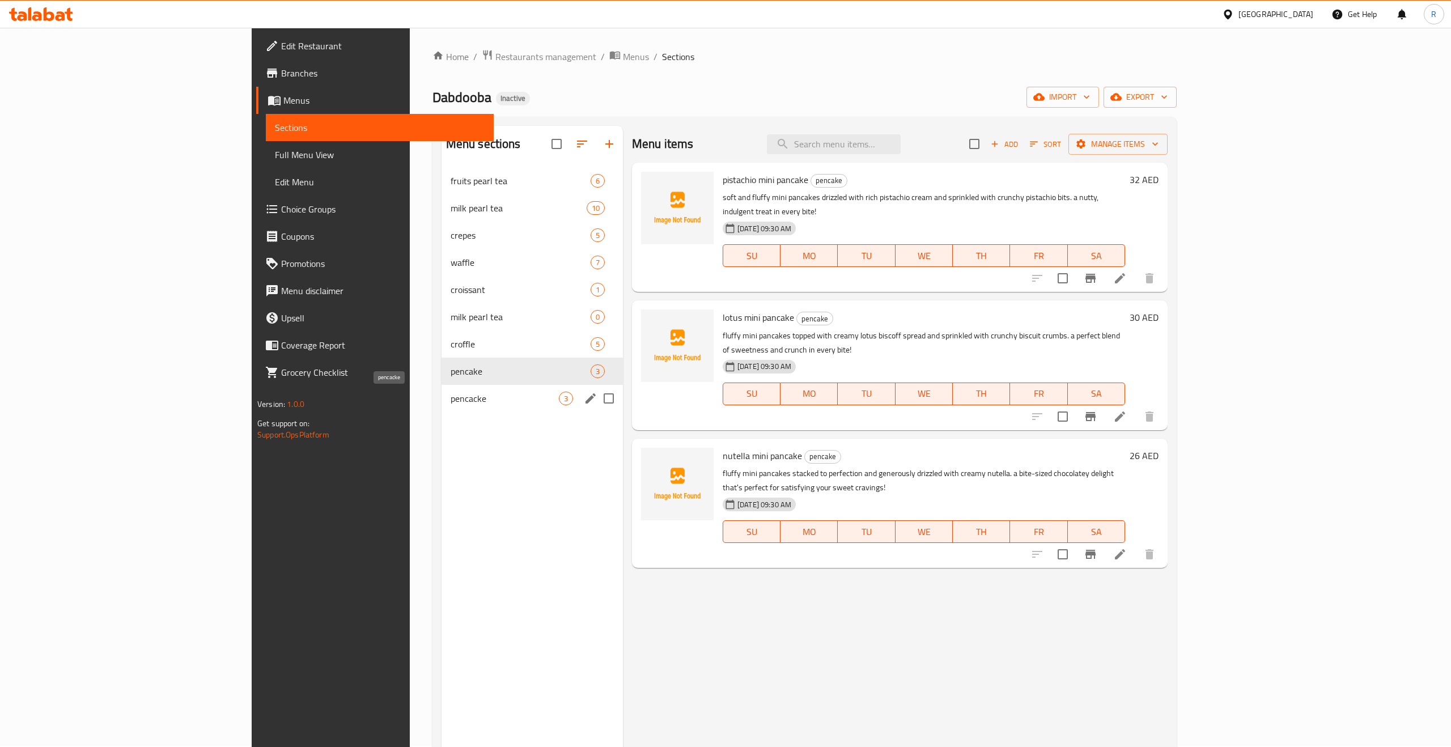
click at [451, 402] on span "pencacke" at bounding box center [505, 399] width 108 height 14
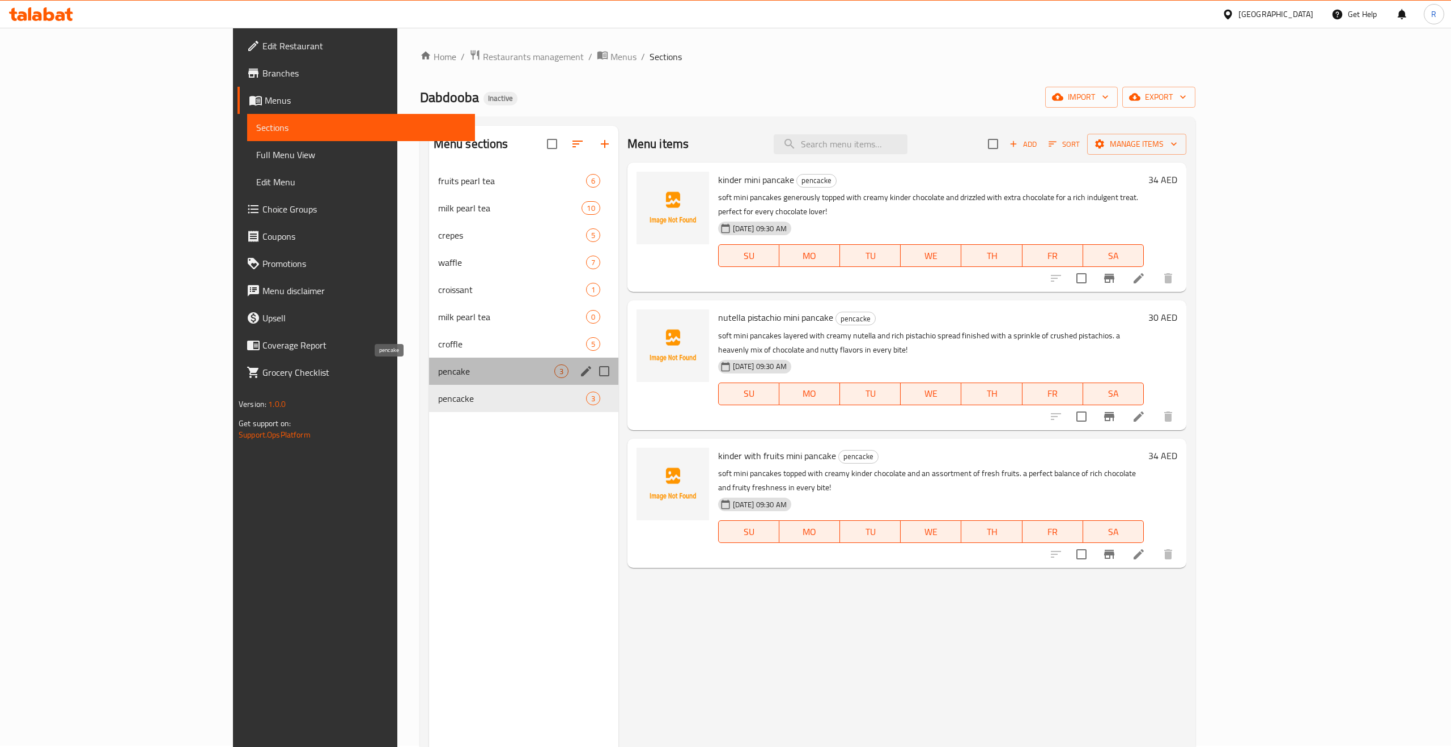
click at [438, 375] on span "pencake" at bounding box center [496, 371] width 116 height 14
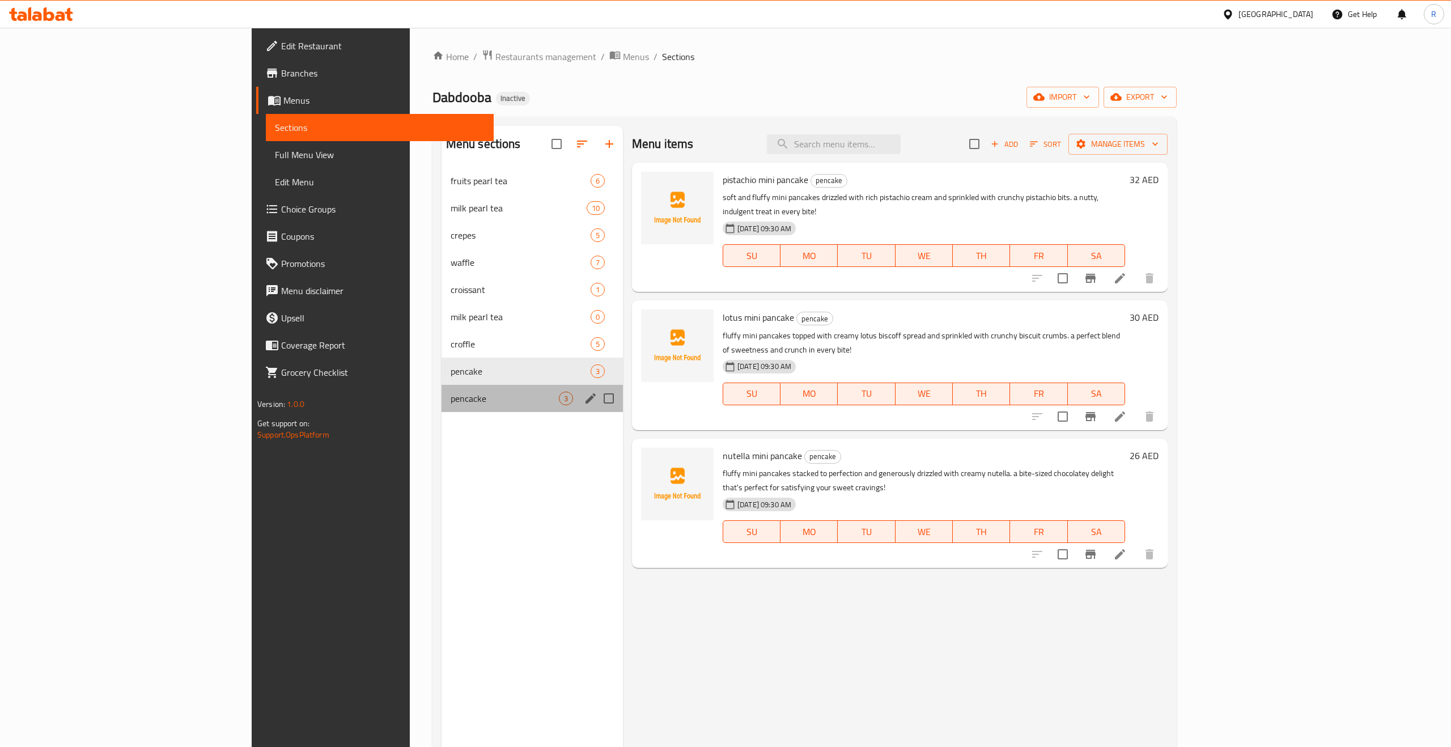
click at [441, 409] on div "pencacke 3" at bounding box center [531, 398] width 181 height 27
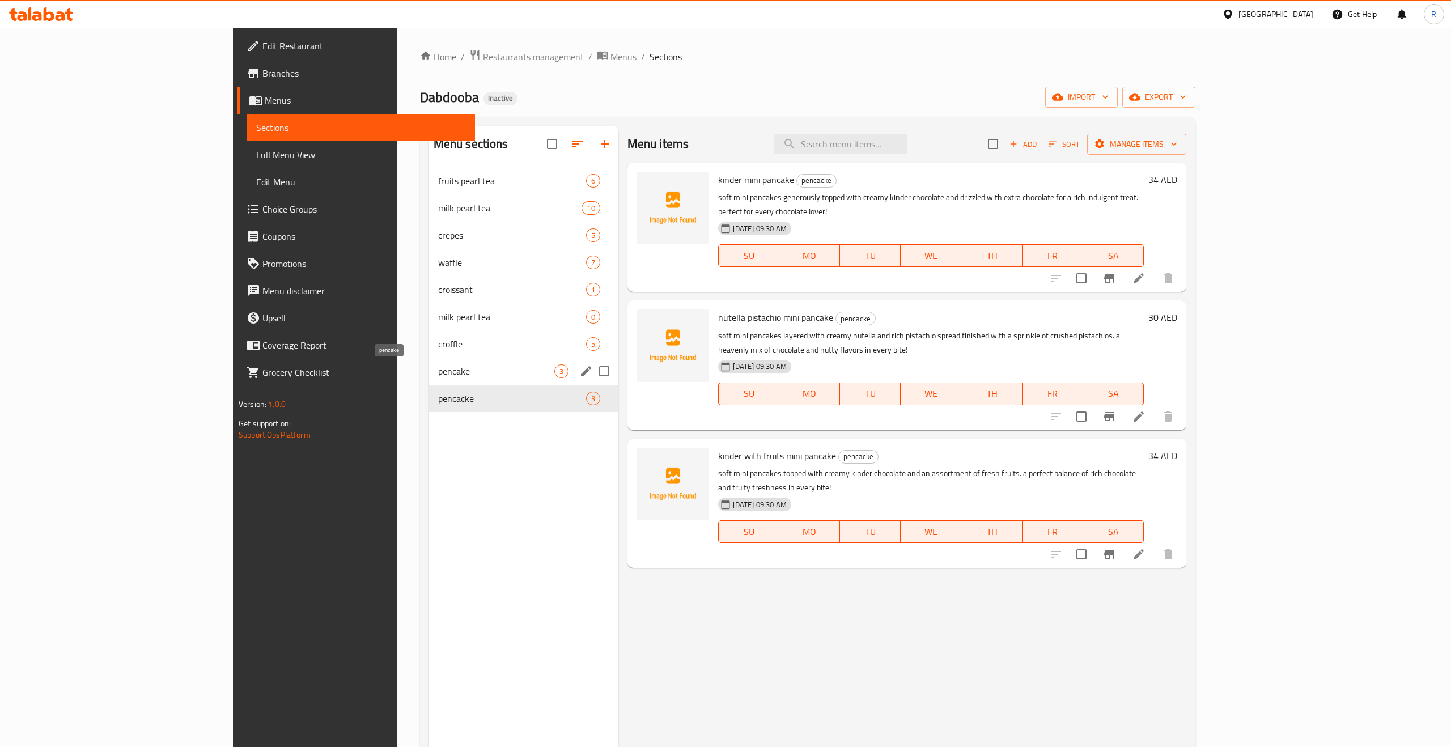
click at [438, 368] on span "pencake" at bounding box center [496, 371] width 116 height 14
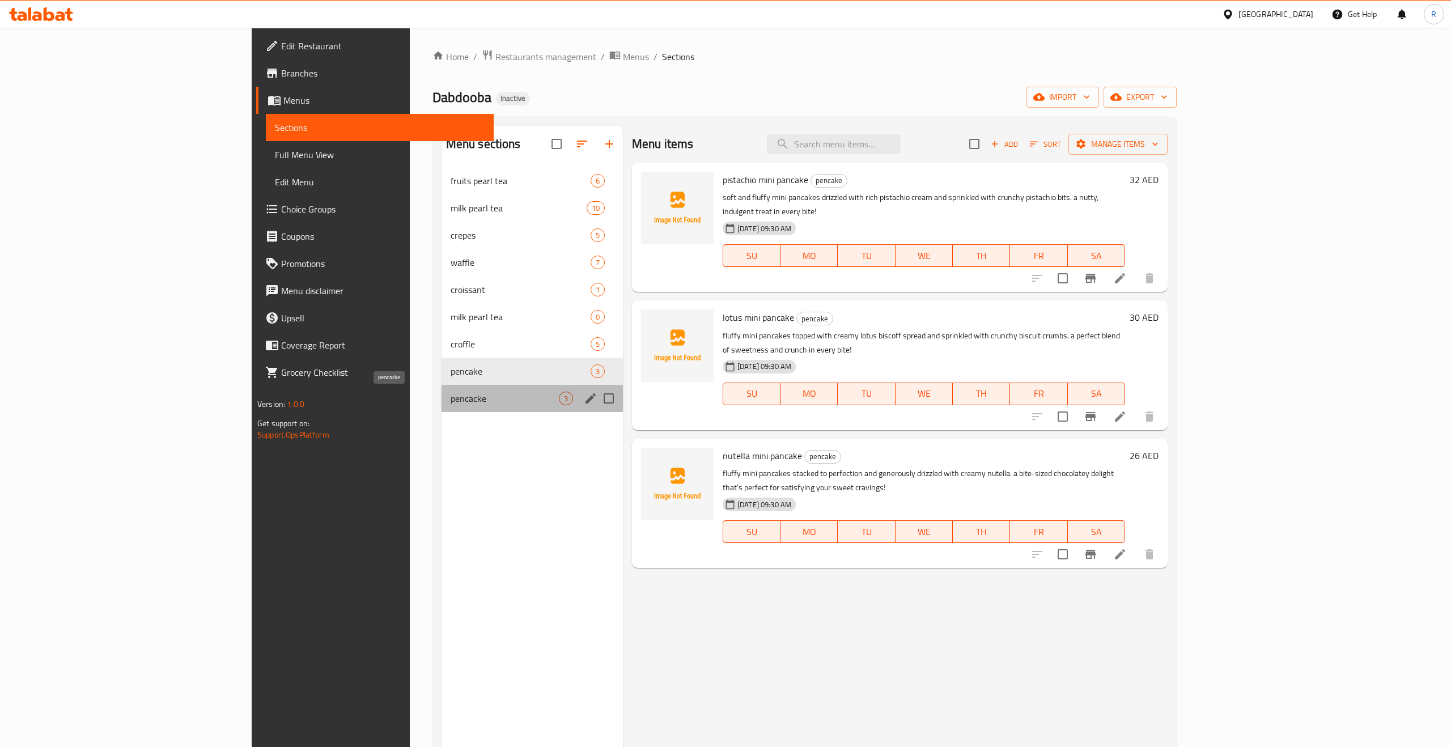
click at [451, 392] on span "pencacke" at bounding box center [505, 399] width 108 height 14
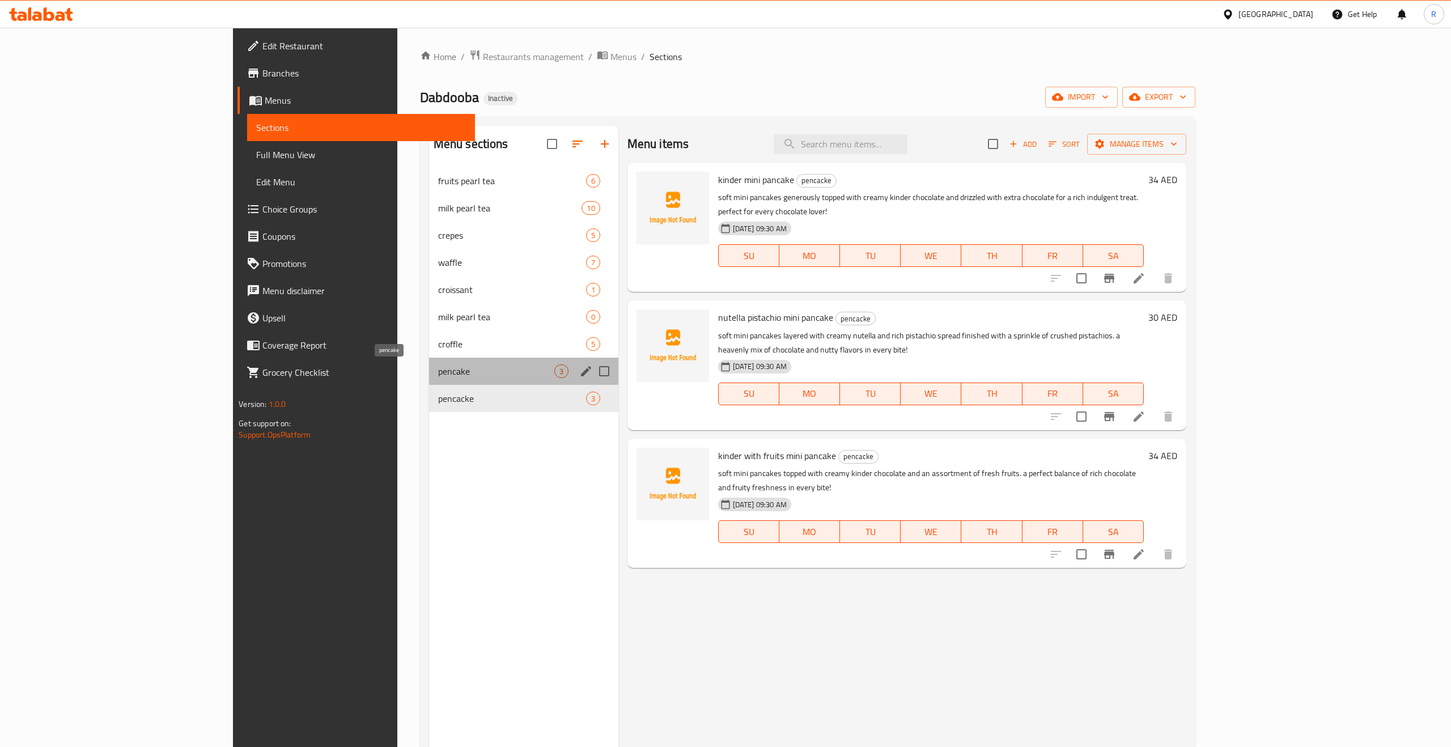
click at [438, 373] on span "pencake" at bounding box center [496, 371] width 116 height 14
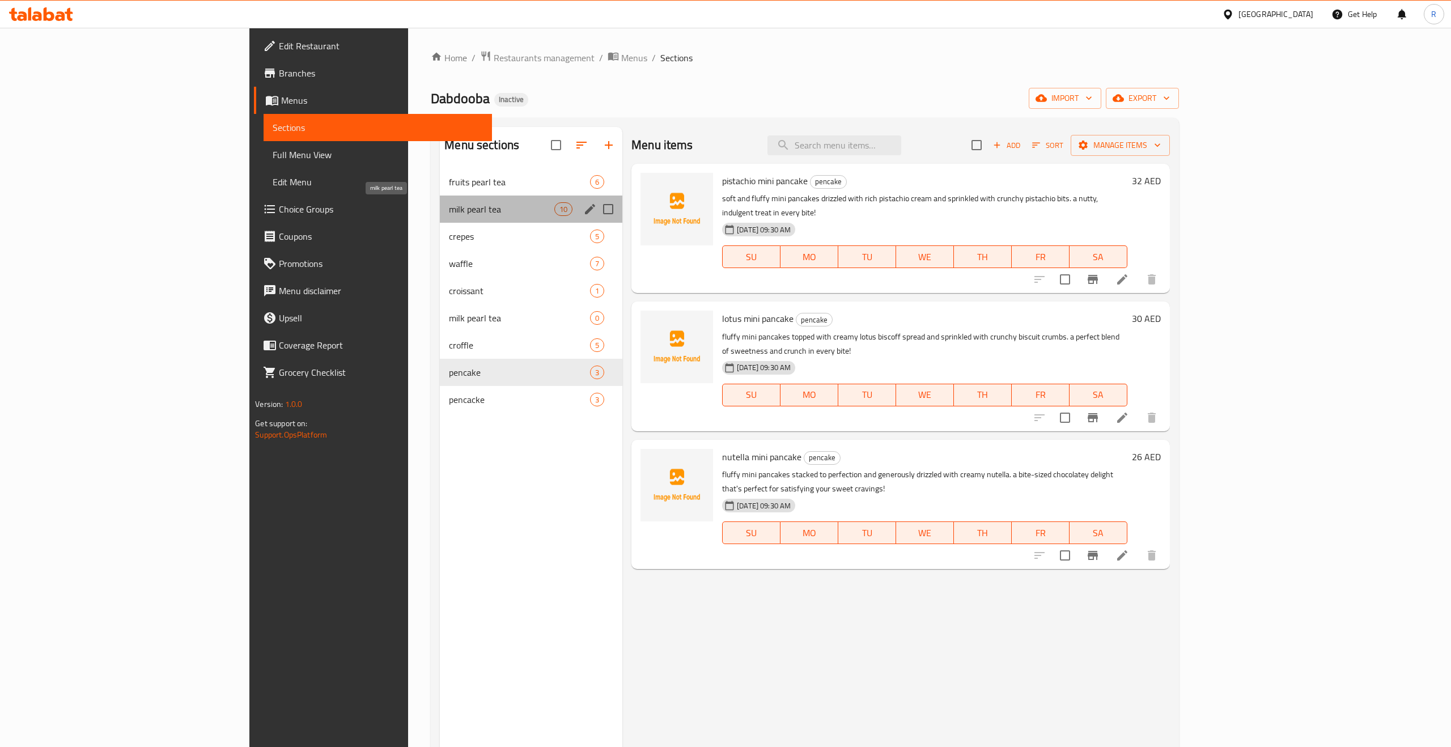
click at [449, 205] on span "milk pearl tea" at bounding box center [501, 209] width 105 height 14
